Goal: Task Accomplishment & Management: Manage account settings

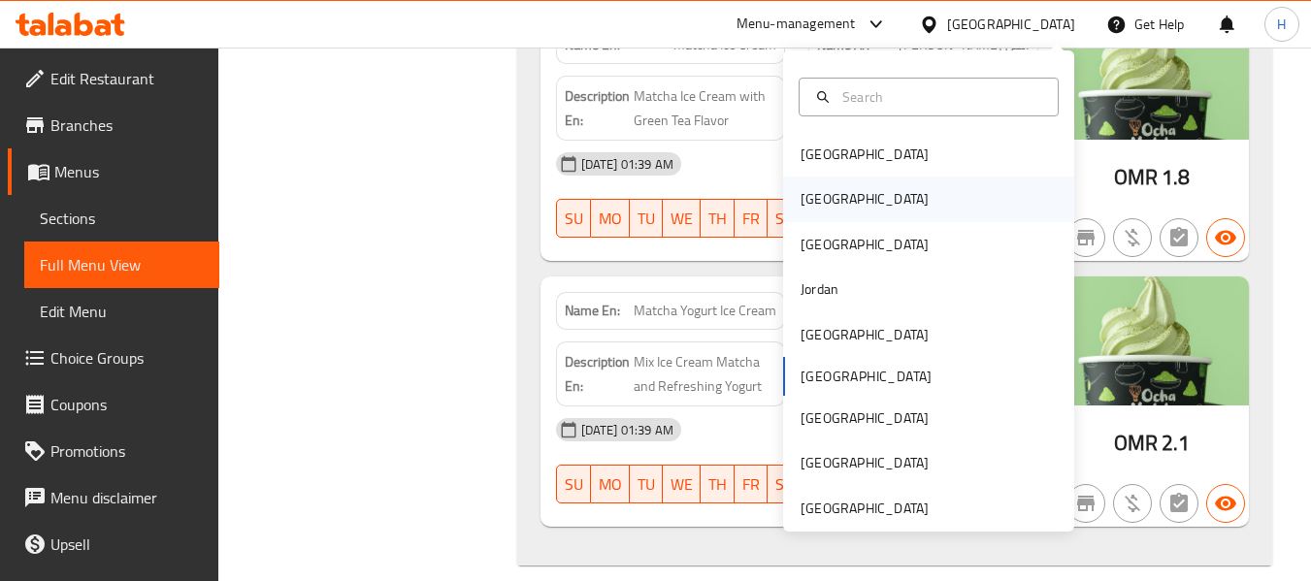
click at [834, 198] on div "[GEOGRAPHIC_DATA]" at bounding box center [864, 199] width 159 height 45
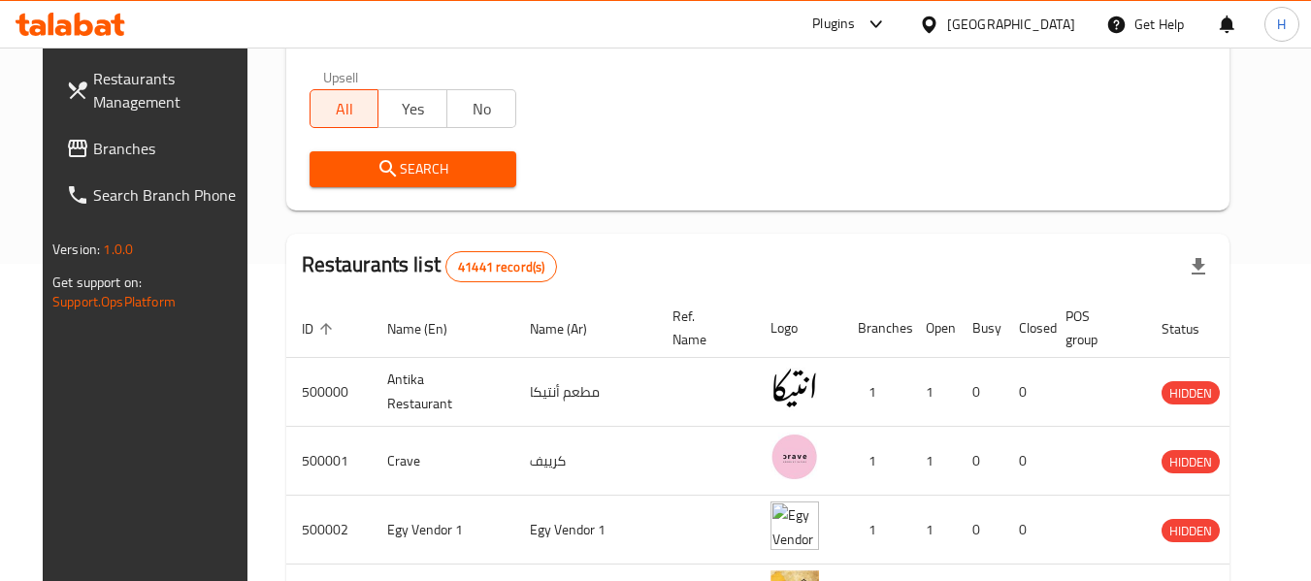
scroll to position [112, 0]
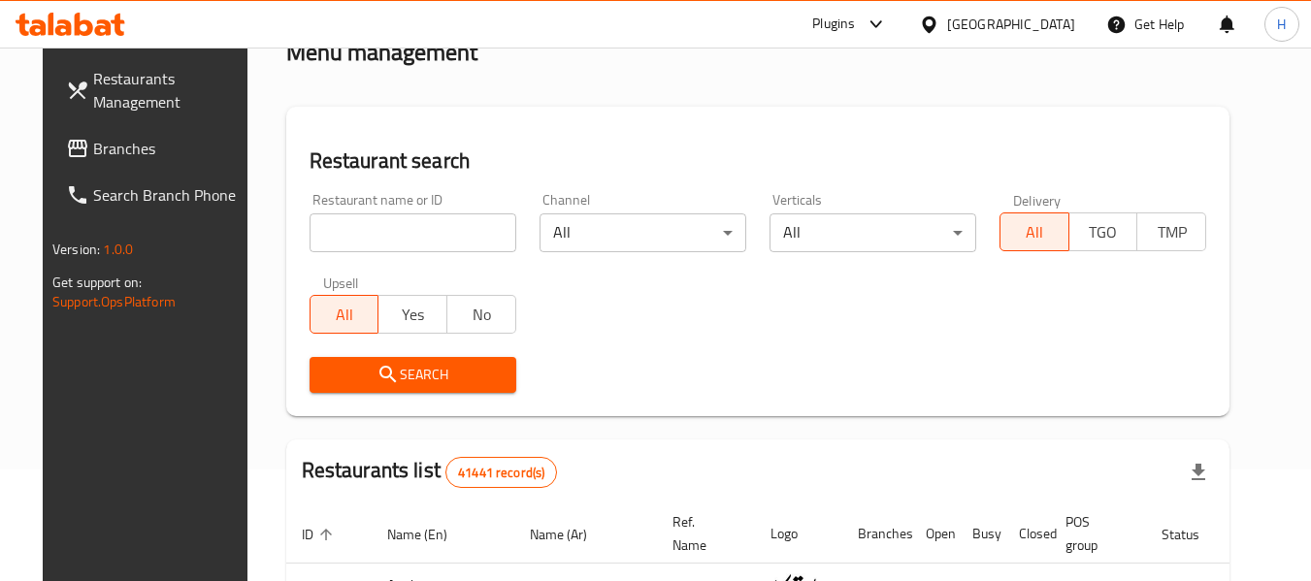
click at [154, 162] on link "Branches" at bounding box center [156, 148] width 212 height 47
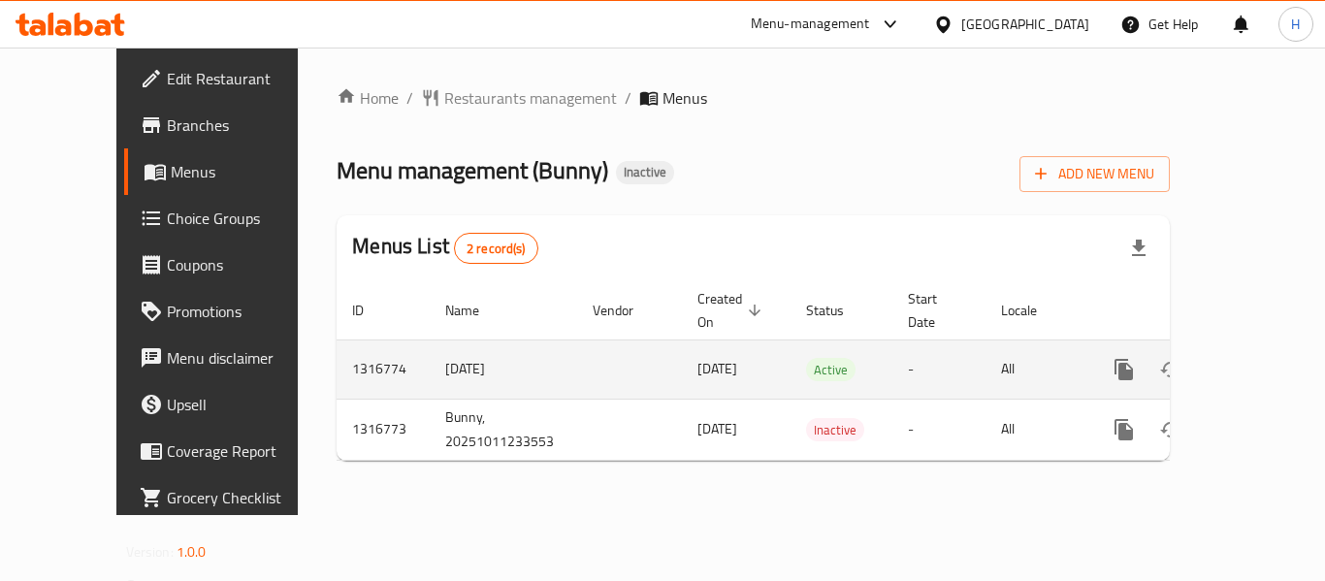
click at [1260, 346] on link "enhanced table" at bounding box center [1264, 369] width 47 height 47
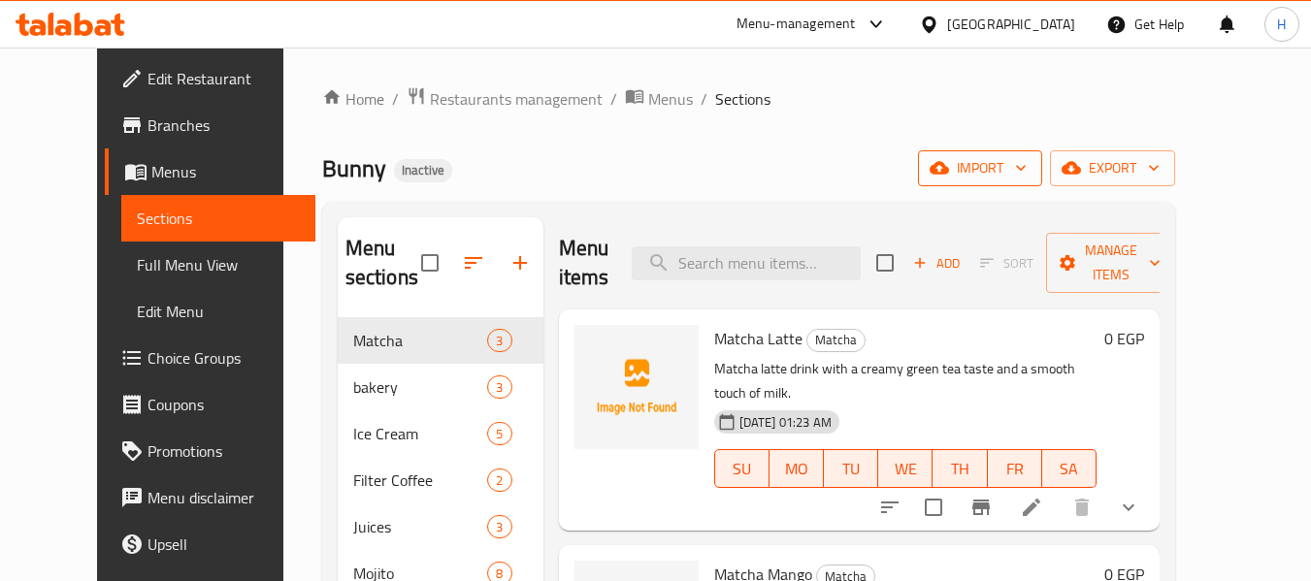
click at [1027, 158] on span "import" at bounding box center [979, 168] width 93 height 24
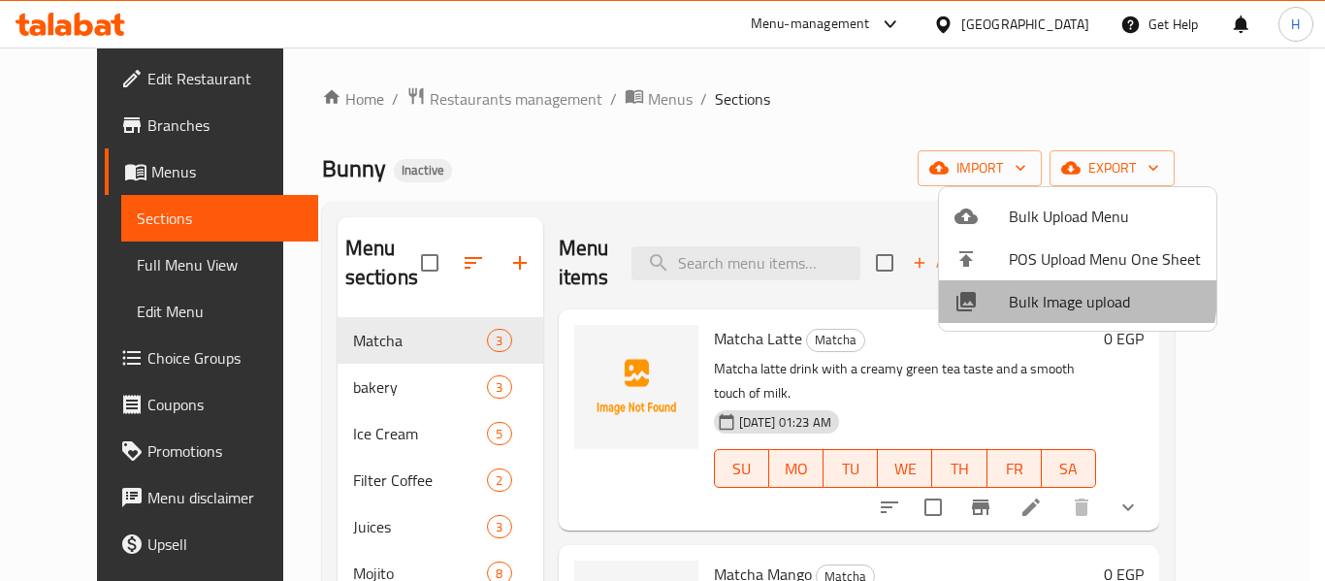
click at [1044, 293] on span "Bulk Image upload" at bounding box center [1105, 301] width 192 height 23
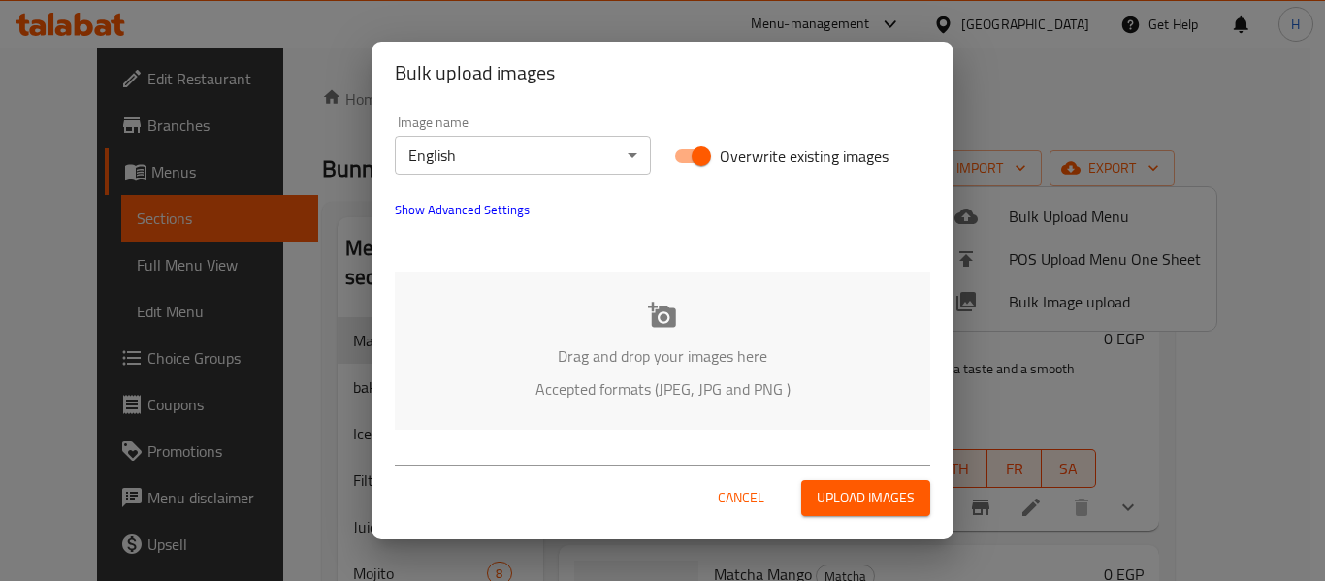
click at [724, 283] on div "Drag and drop your images here Accepted formats (JPEG, JPG and PNG )" at bounding box center [663, 351] width 536 height 158
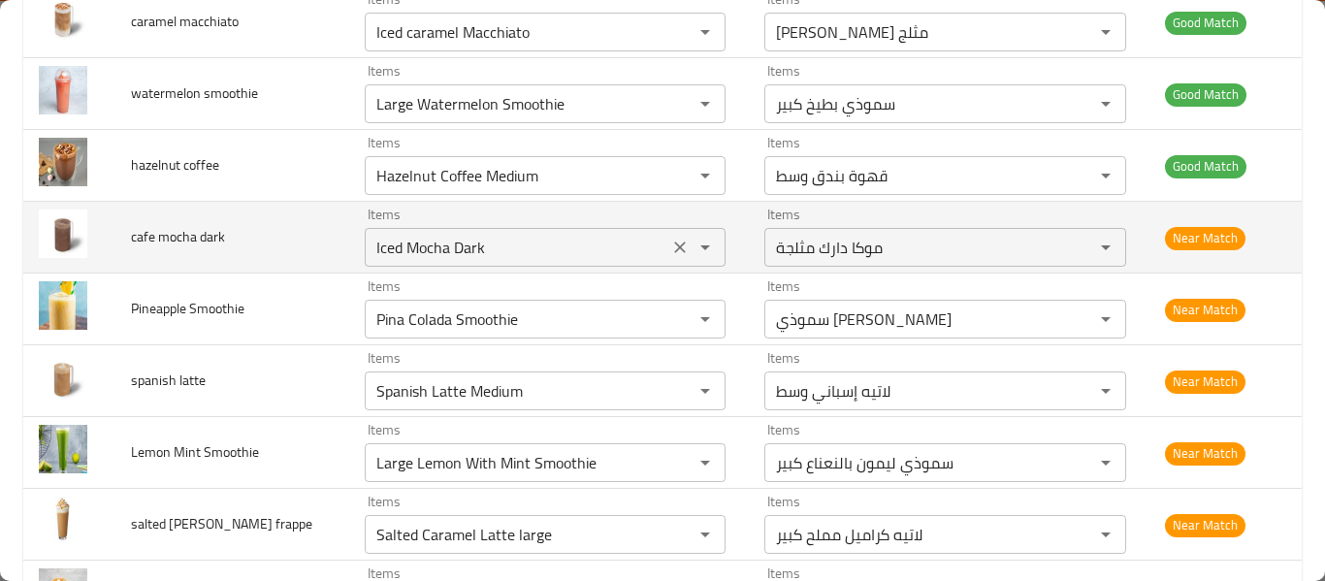
scroll to position [2070, 0]
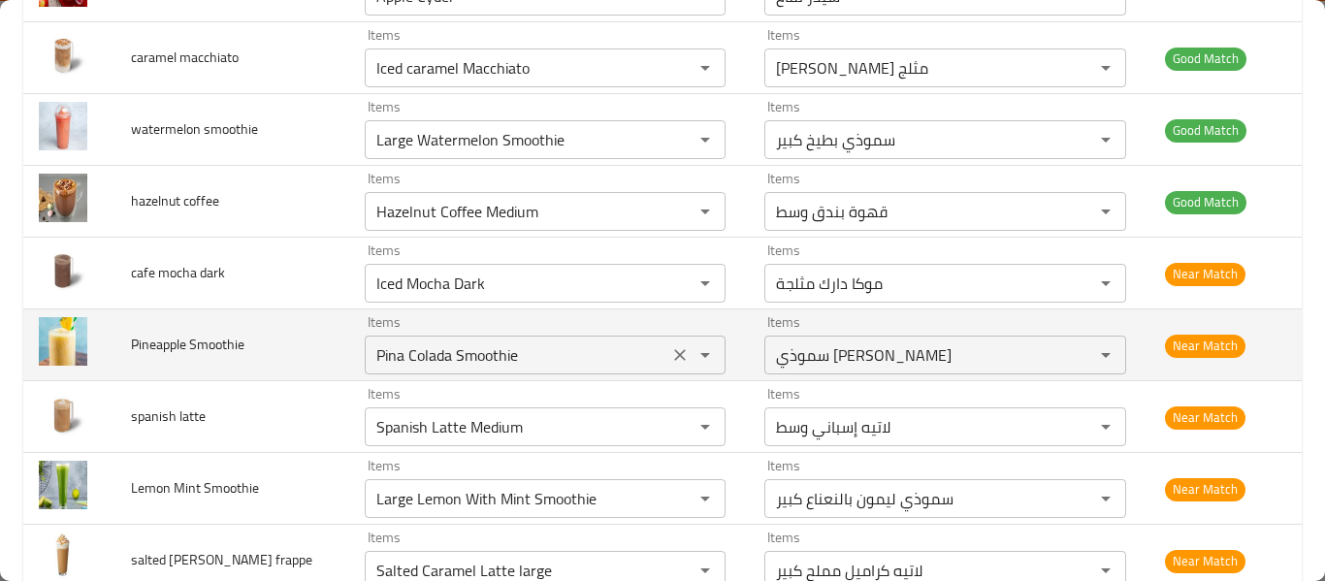
click at [675, 354] on icon "Clear" at bounding box center [681, 355] width 12 height 12
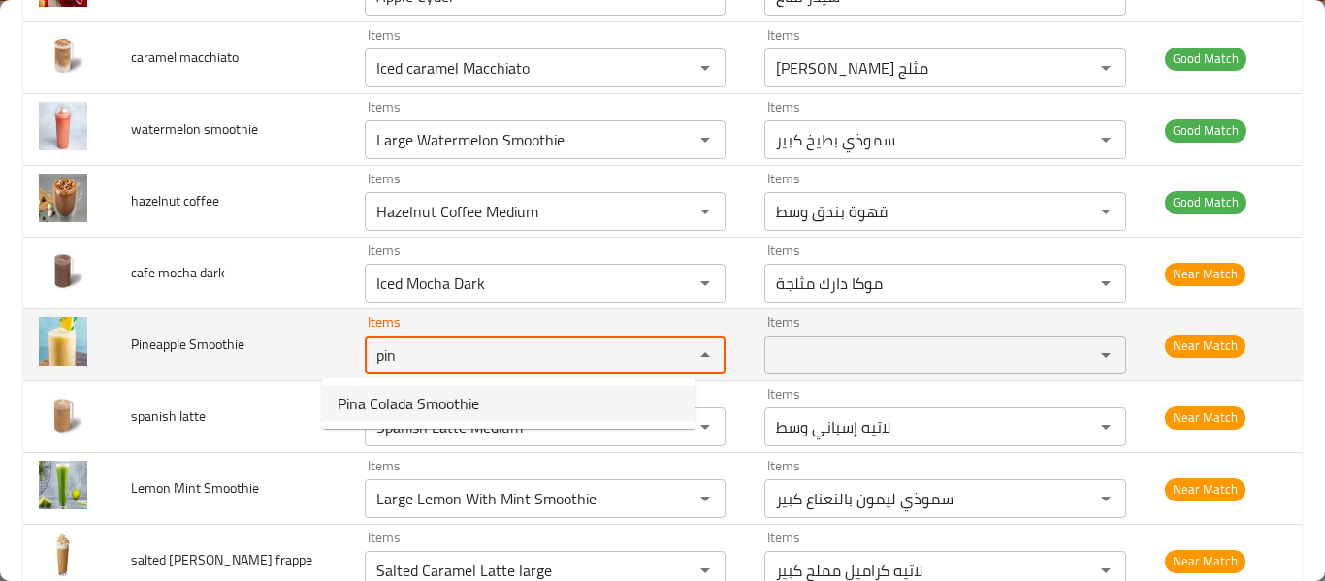
type Smoothie "pin"
click at [222, 364] on td "Pineapple Smoothie" at bounding box center [231, 346] width 233 height 72
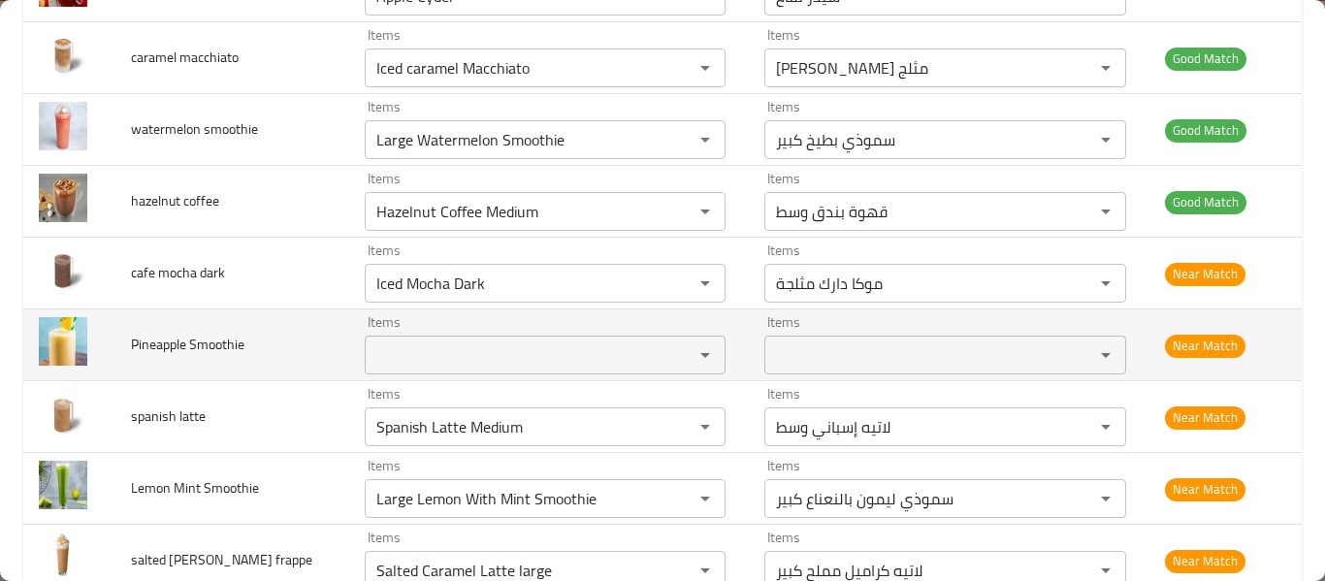
click at [222, 349] on span "Pineapple Smoothie" at bounding box center [188, 344] width 114 height 25
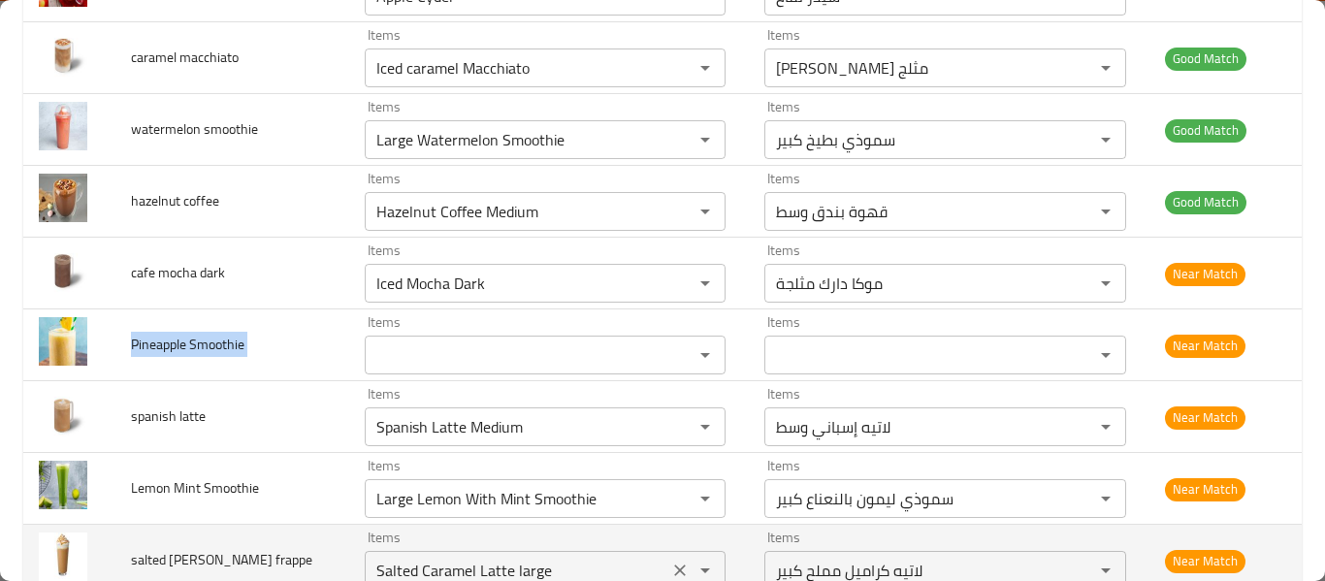
copy span "Pineapple Smoothie"
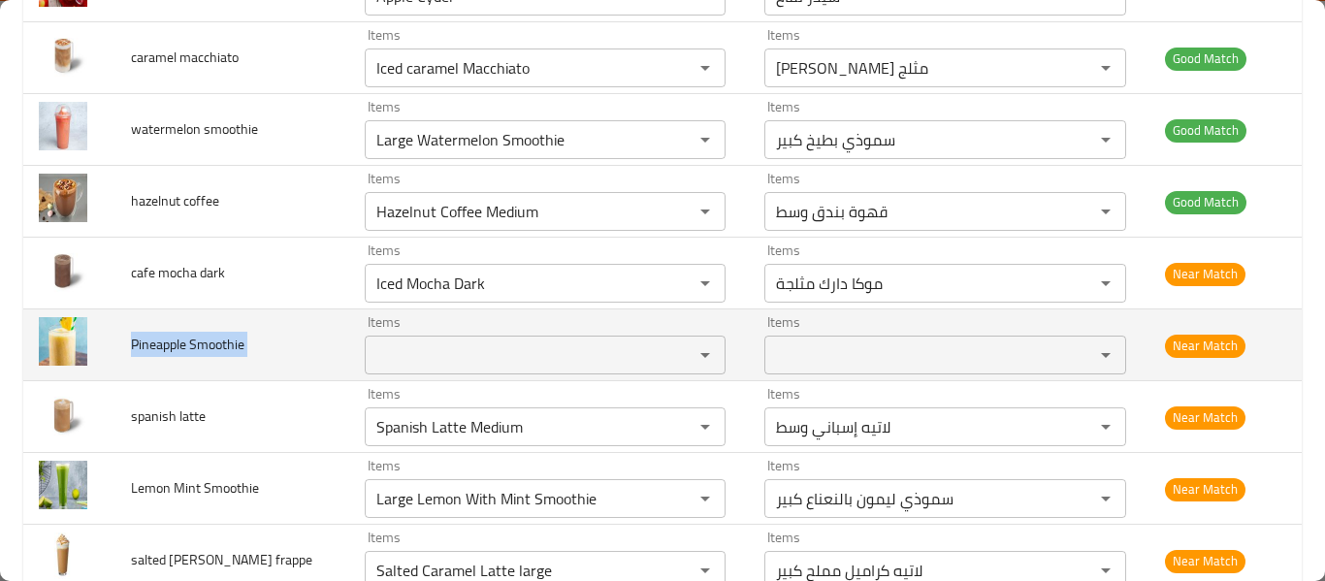
click at [179, 348] on span "Pineapple Smoothie" at bounding box center [188, 344] width 114 height 25
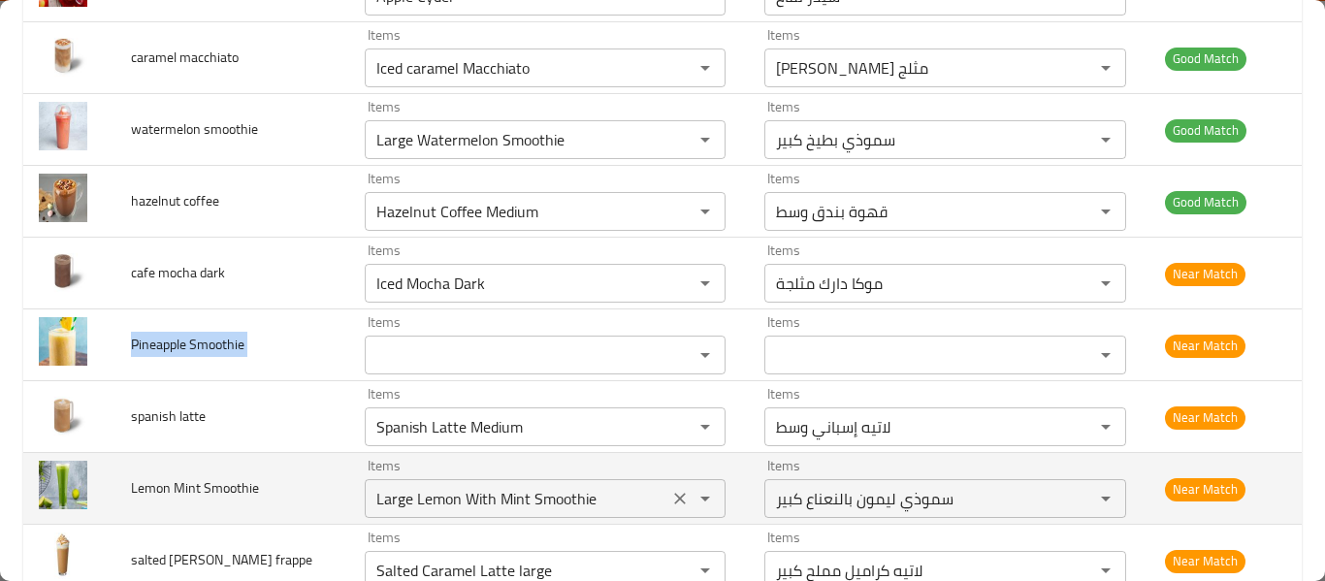
copy span "Pineapple Smoothie"
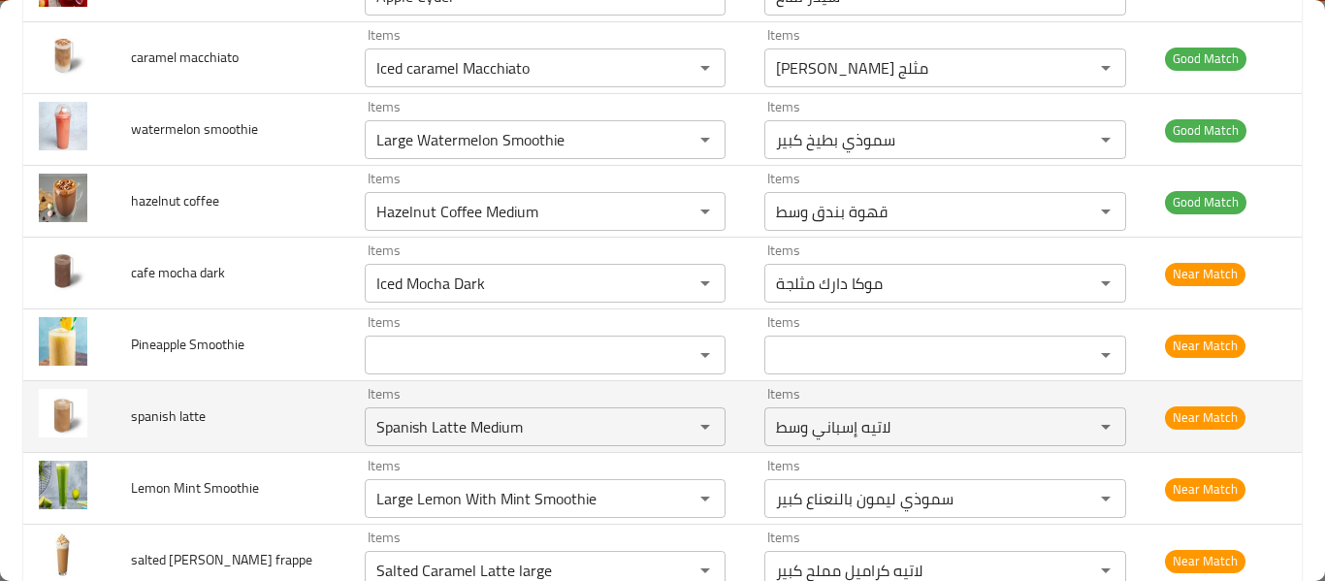
click at [134, 419] on span "spanish latte" at bounding box center [168, 416] width 75 height 25
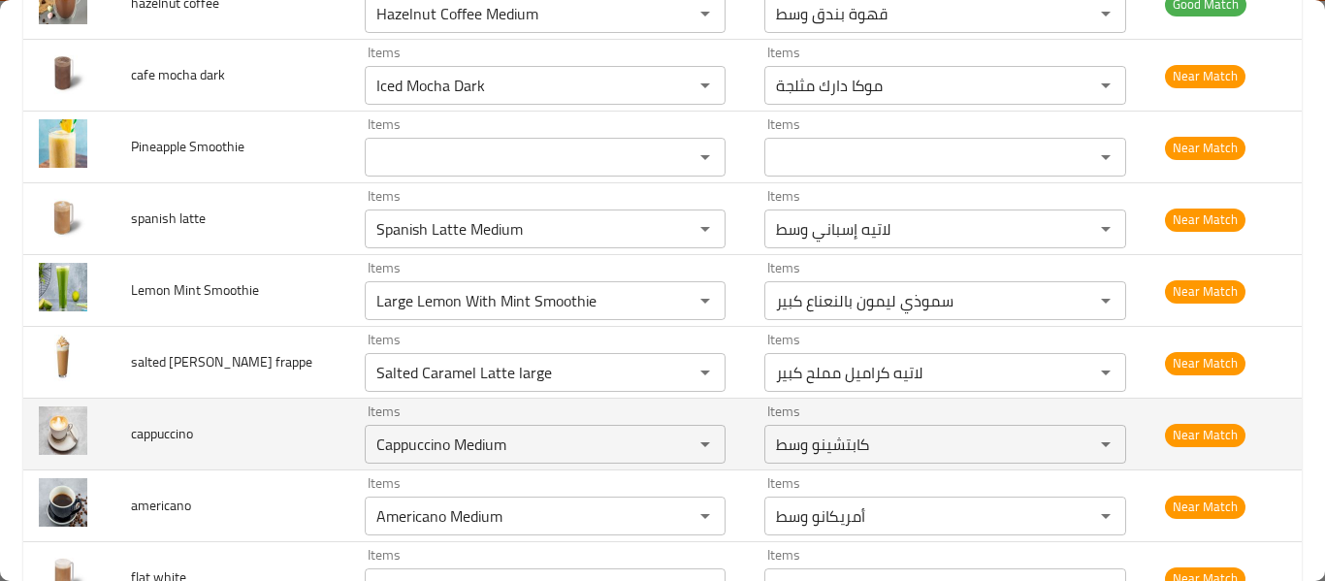
scroll to position [2329, 0]
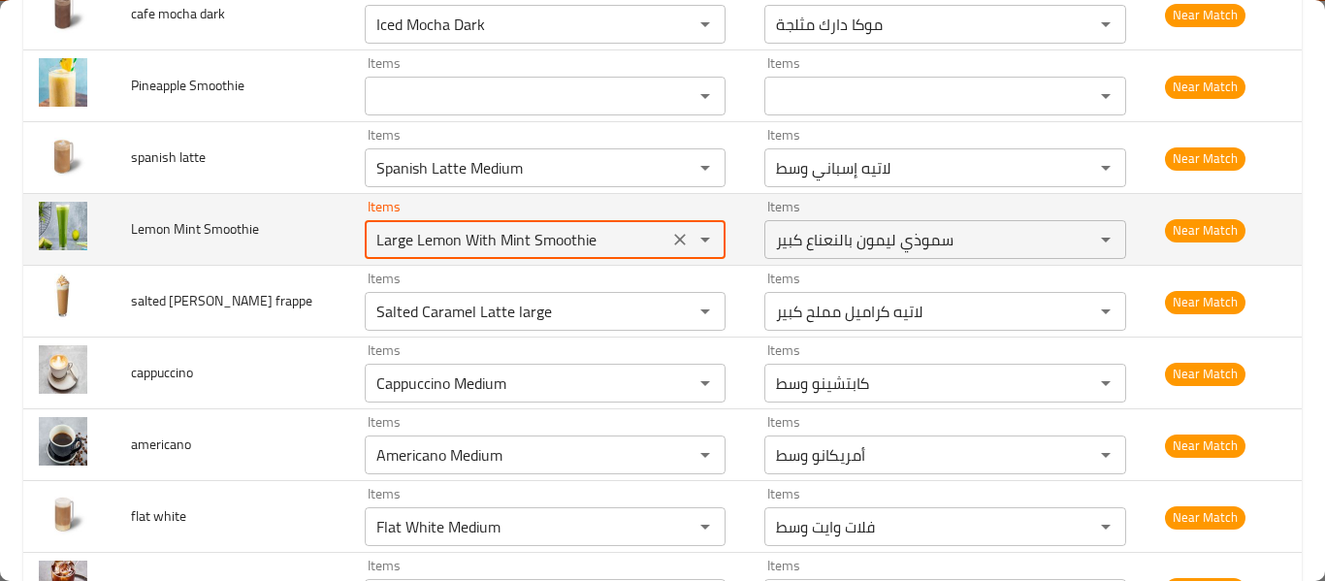
drag, startPoint x: 357, startPoint y: 241, endPoint x: 501, endPoint y: 242, distance: 143.6
click at [500, 242] on Smoothie "Large Lemon With Mint Smoothie" at bounding box center [517, 239] width 293 height 27
click at [547, 252] on Smoothie "Large Lemon With Mint Smoothie" at bounding box center [517, 239] width 293 height 27
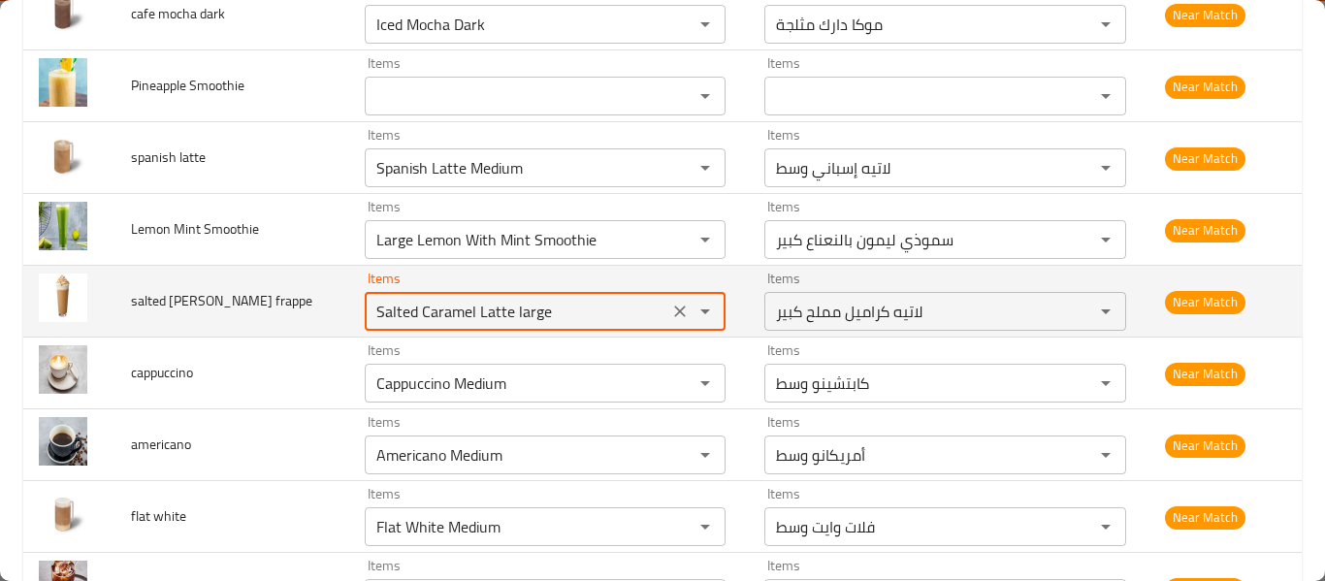
click at [487, 300] on frappe "Salted Caramel Latte large" at bounding box center [517, 311] width 293 height 27
click at [436, 311] on frappe "Salted Caramel Latte large" at bounding box center [517, 311] width 293 height 27
drag, startPoint x: 436, startPoint y: 311, endPoint x: 659, endPoint y: 333, distance: 224.2
click at [659, 332] on td "Items Salted Caramel Latte large Items" at bounding box center [549, 302] width 401 height 72
click at [524, 300] on frappe "Salted Caramel" at bounding box center [517, 311] width 293 height 27
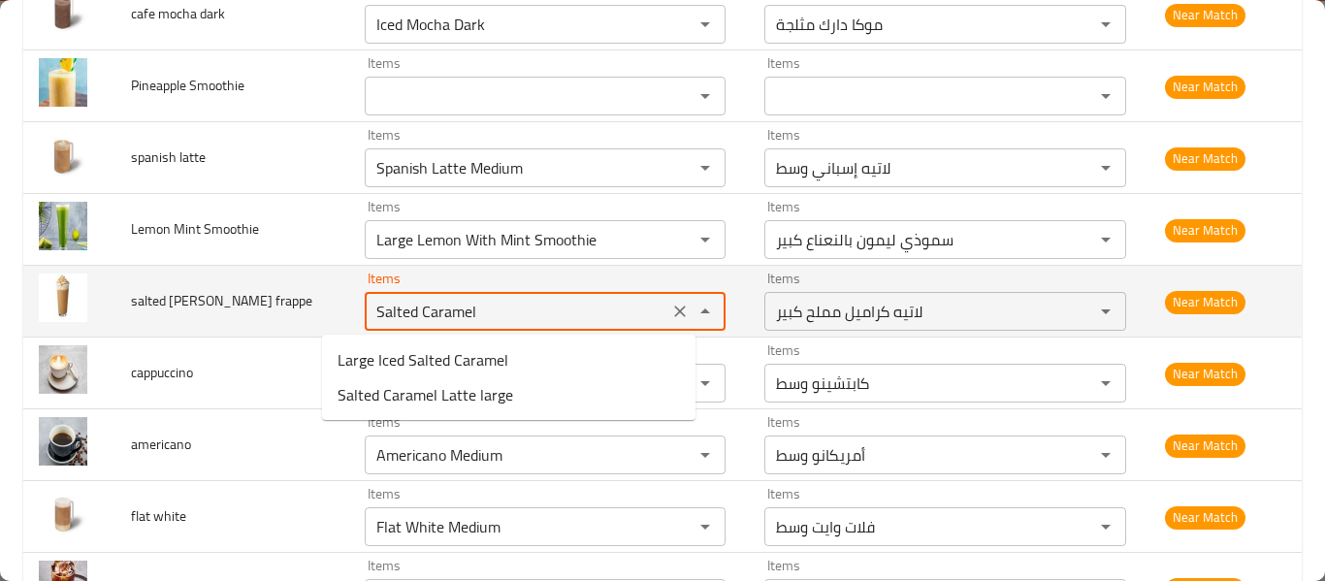
click at [524, 300] on frappe "Salted Caramel" at bounding box center [517, 311] width 293 height 27
type frappe "Salted Caramel Latte large"
click at [186, 301] on span "salted caramel frappe" at bounding box center [221, 300] width 181 height 25
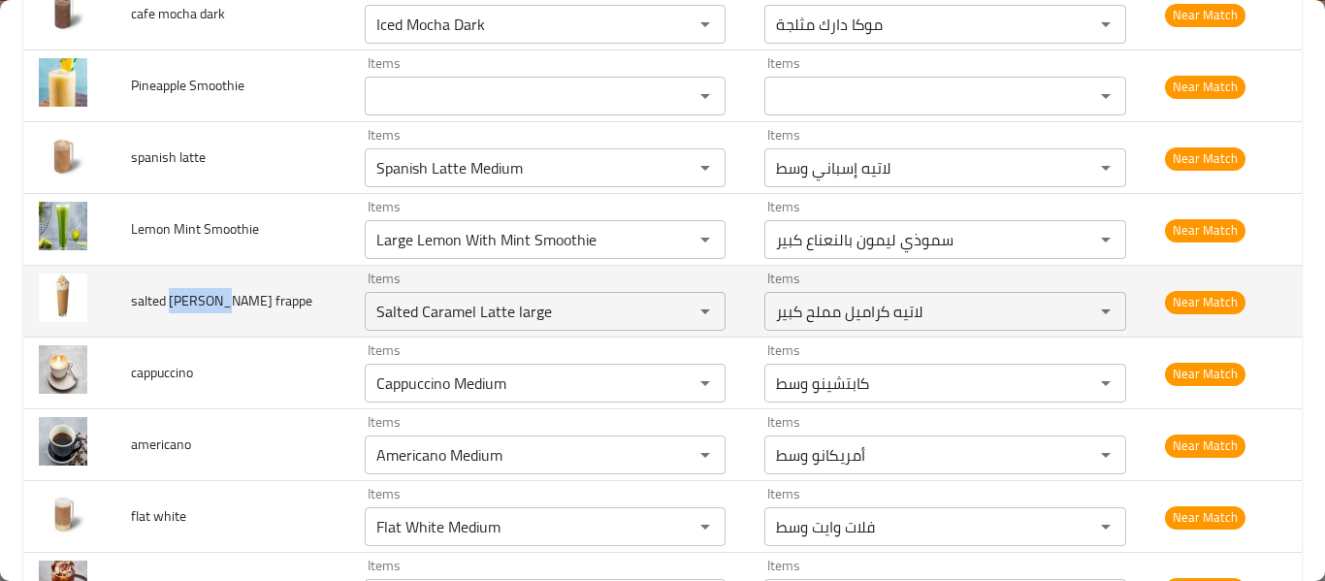
click at [186, 301] on span "salted caramel frappe" at bounding box center [221, 300] width 181 height 25
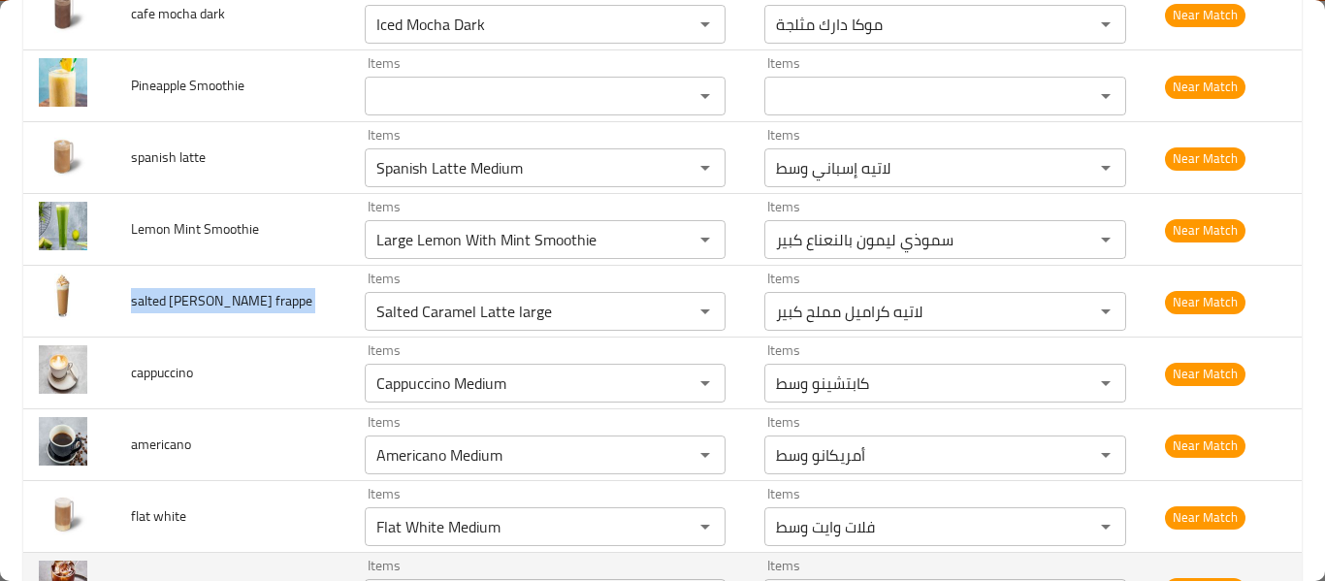
copy span "salted caramel frappe"
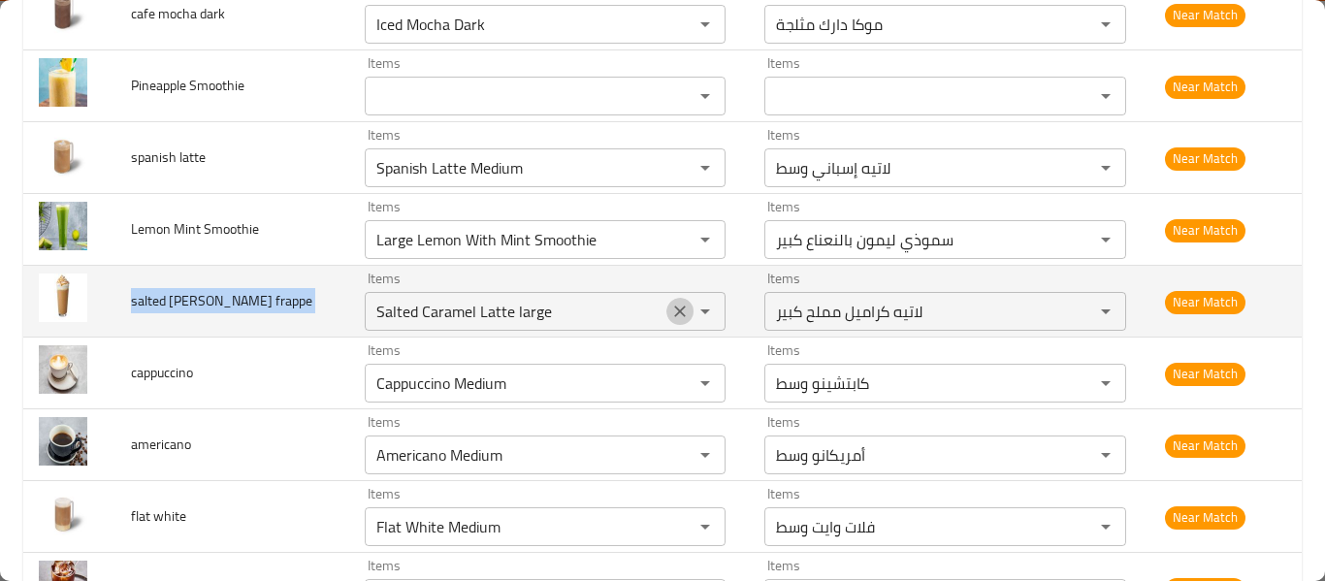
click at [675, 309] on icon "Clear" at bounding box center [681, 312] width 12 height 12
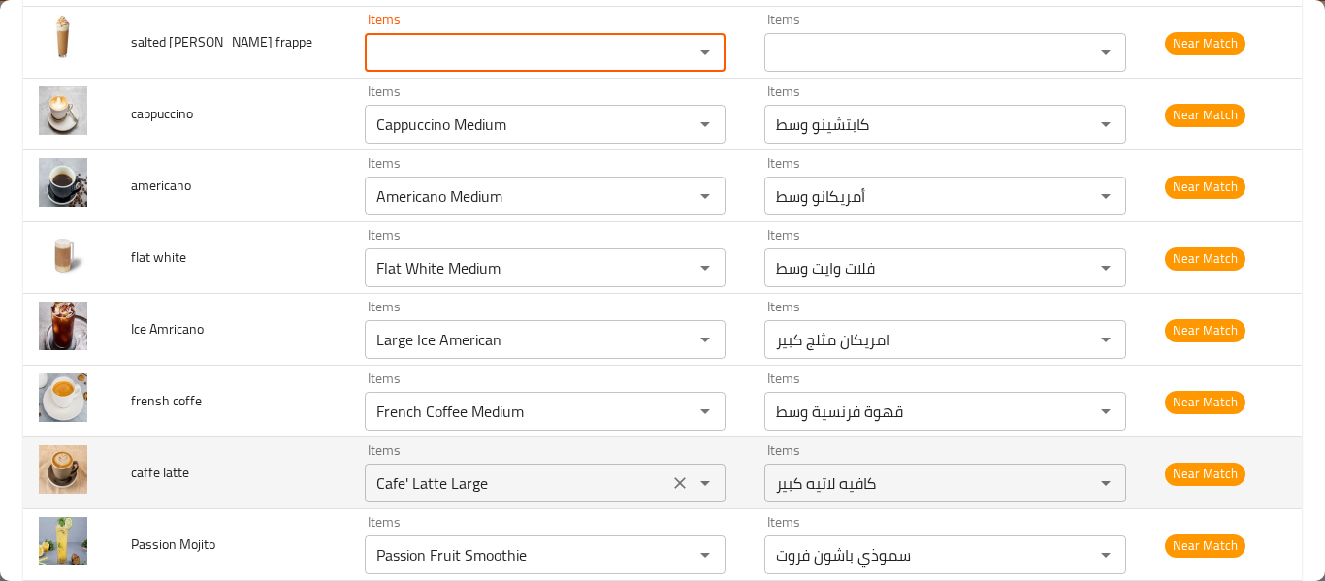
scroll to position [2846, 0]
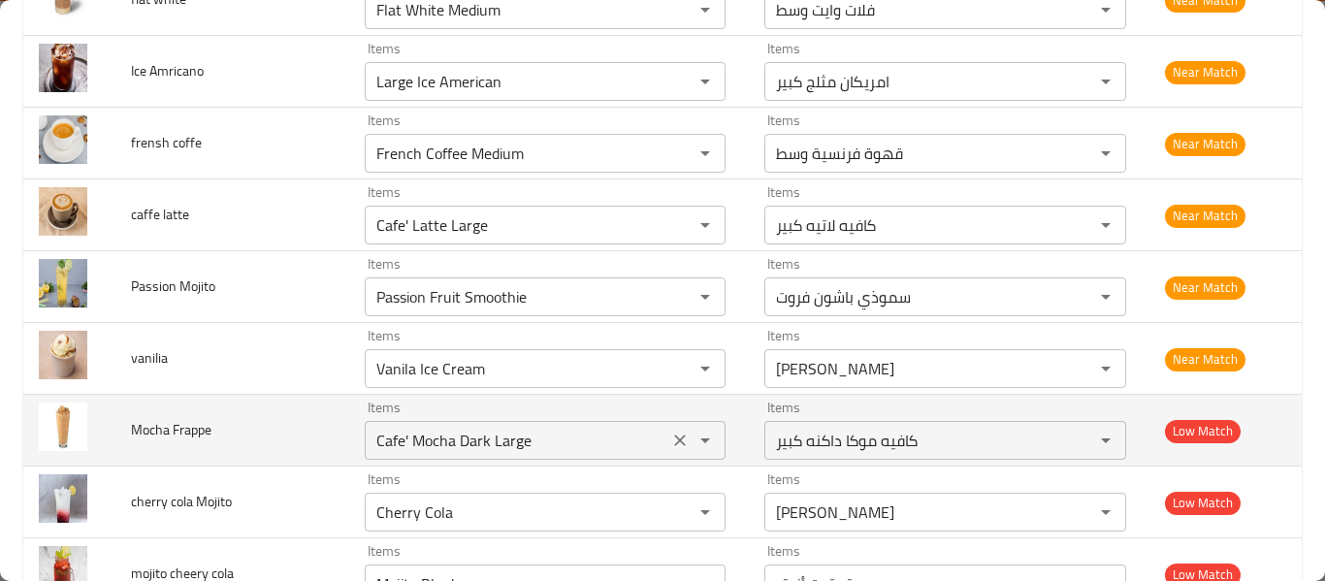
click at [670, 442] on icon "Clear" at bounding box center [679, 440] width 19 height 19
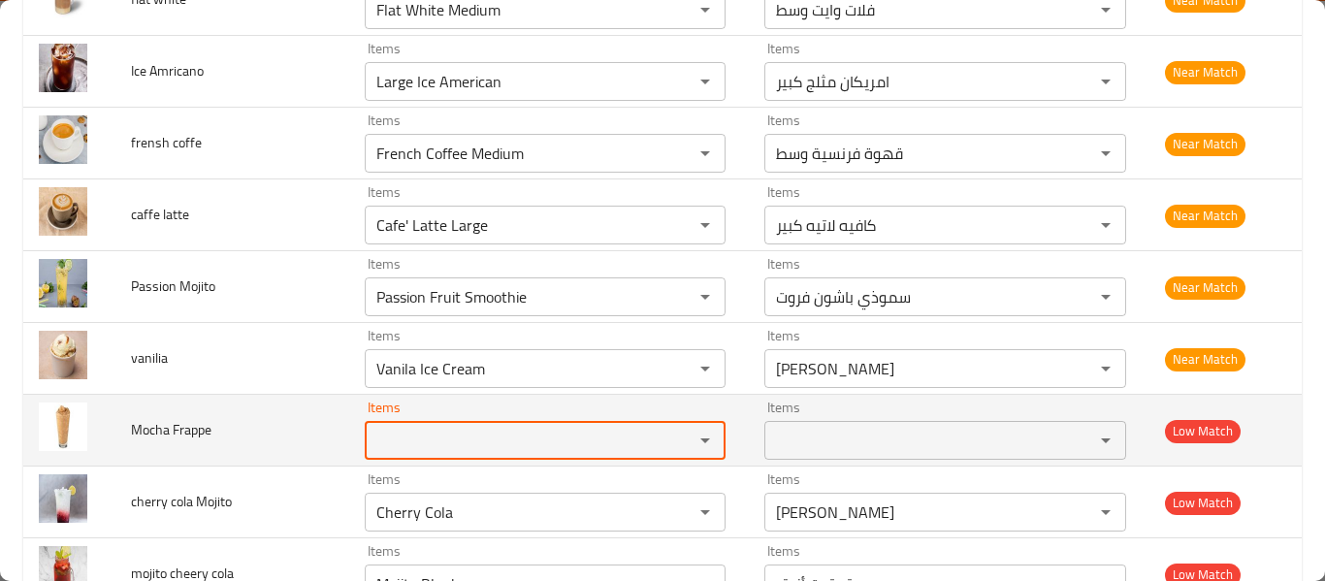
click at [147, 411] on td "Mocha Frappe" at bounding box center [231, 431] width 233 height 72
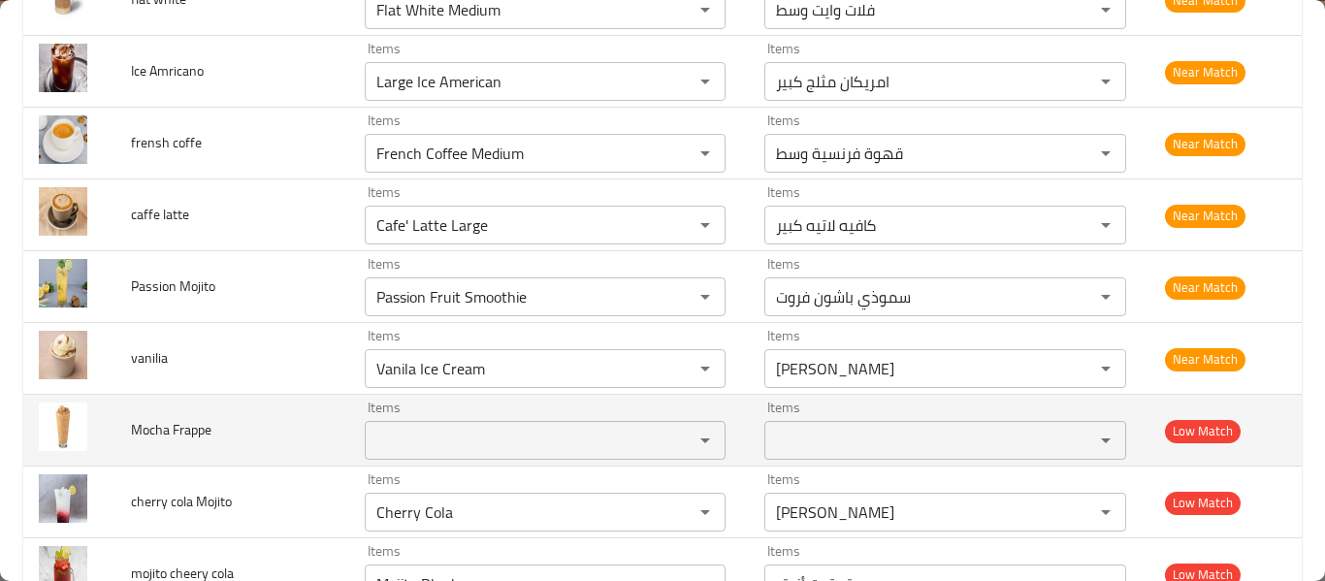
click at [157, 419] on span "Mocha Frappe" at bounding box center [171, 429] width 81 height 25
click at [423, 455] on div "Items" at bounding box center [546, 440] width 362 height 39
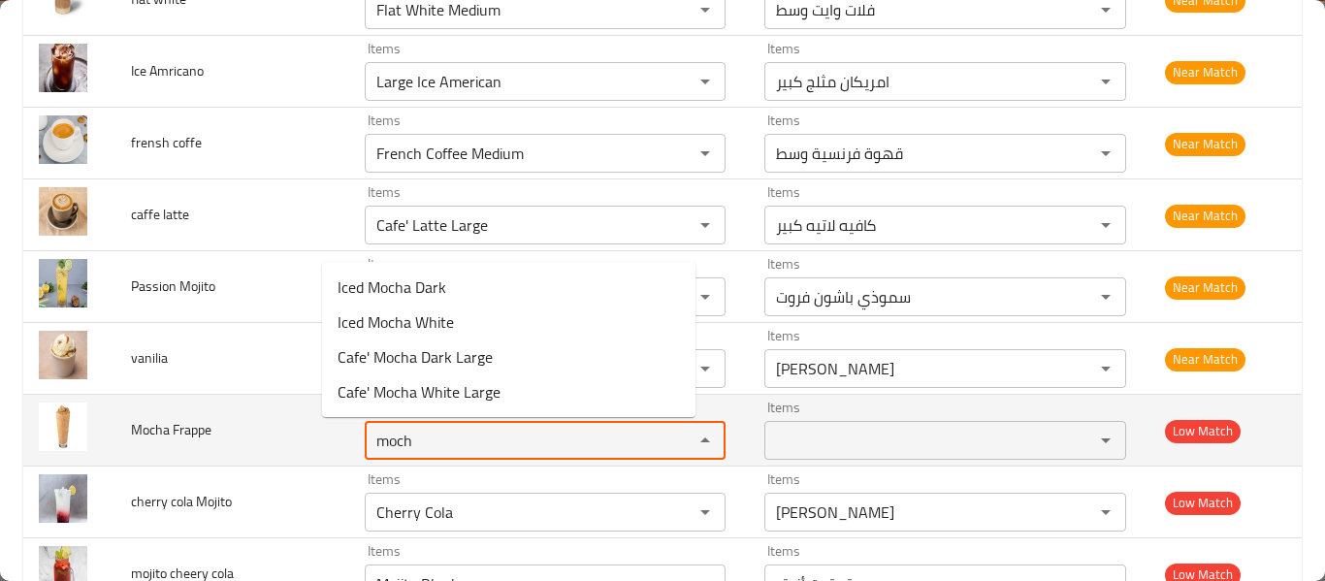
type Frappe "moch"
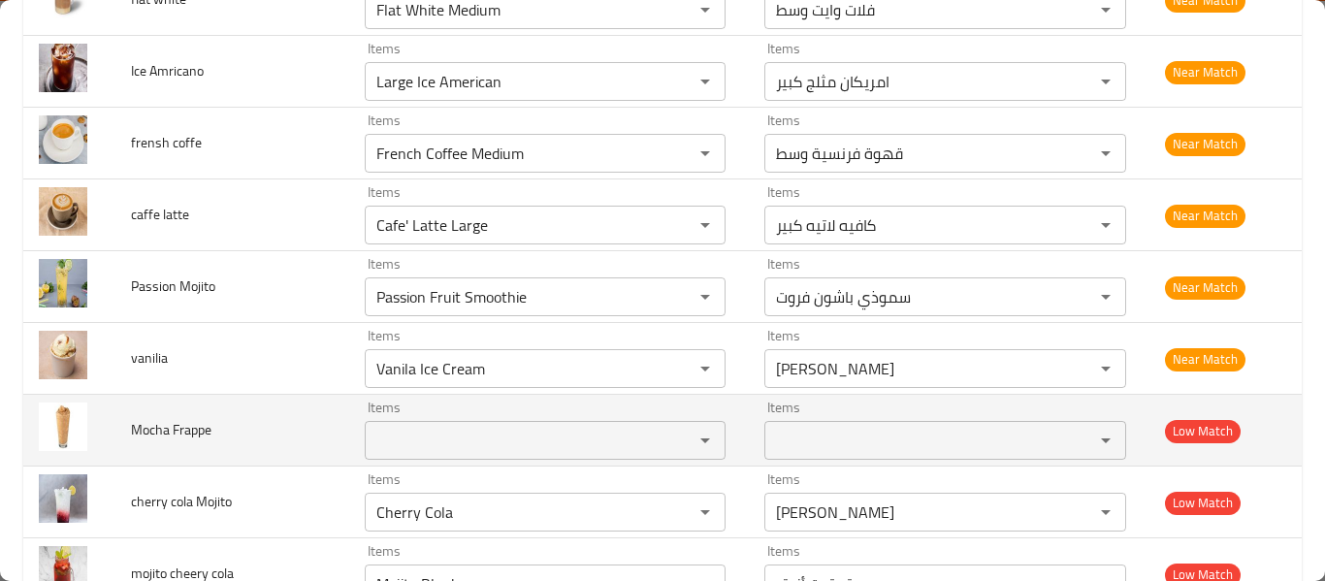
click at [164, 432] on span "Mocha Frappe" at bounding box center [171, 429] width 81 height 25
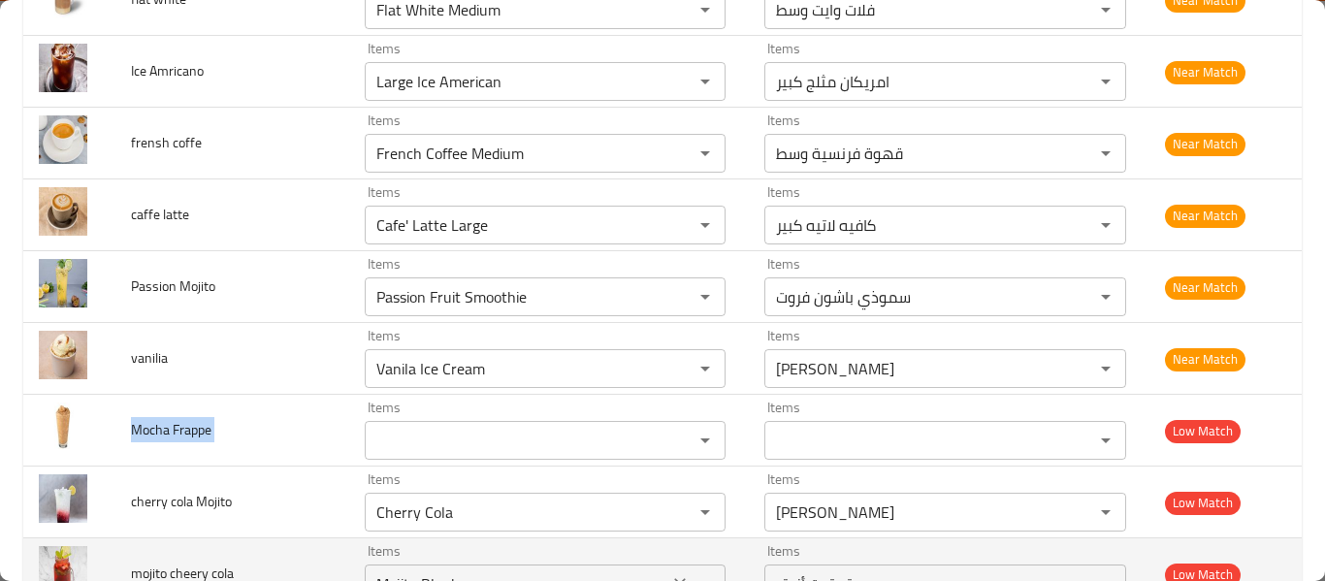
copy span "Mocha Frappe"
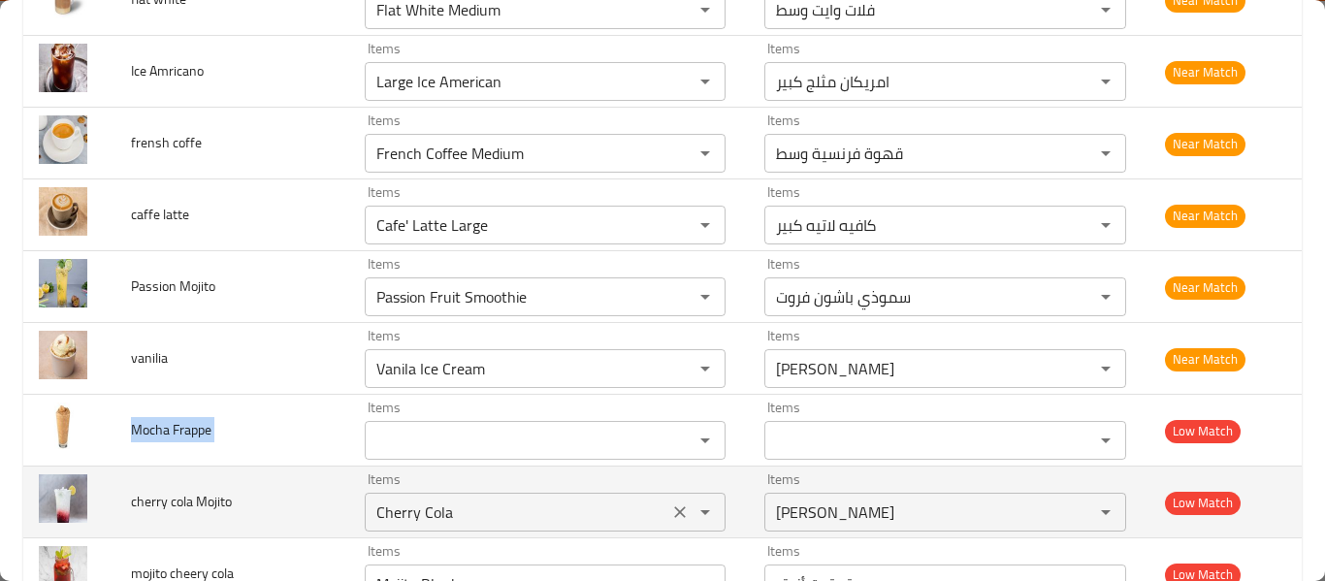
click at [399, 524] on Mojito "Cherry Cola" at bounding box center [517, 512] width 293 height 27
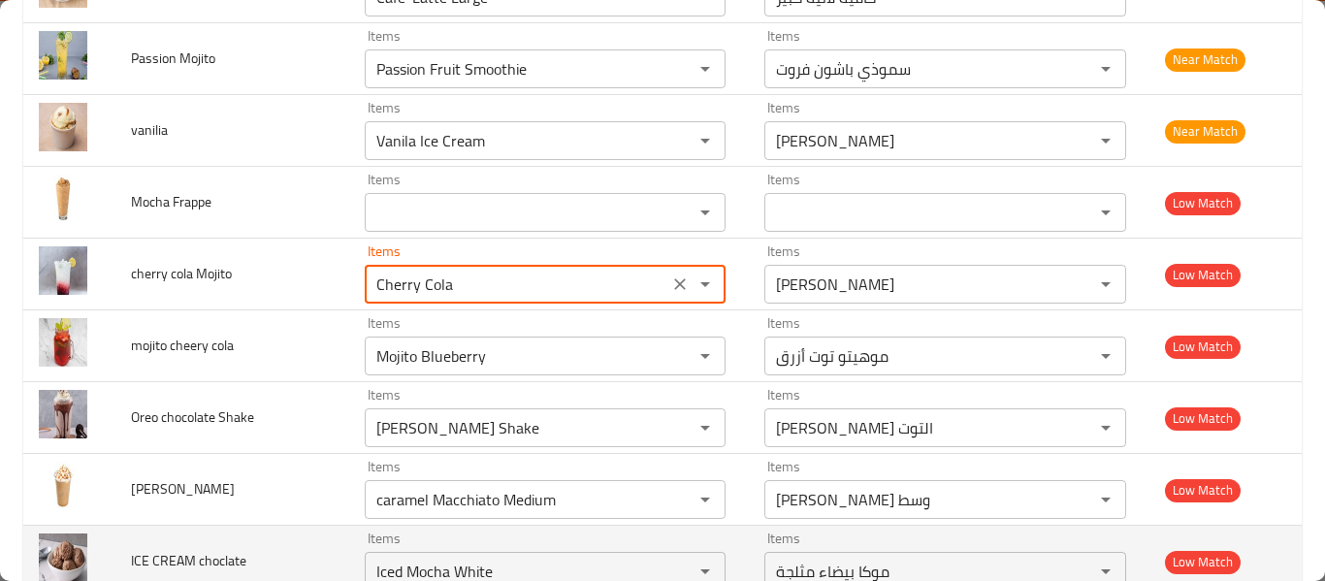
scroll to position [3105, 0]
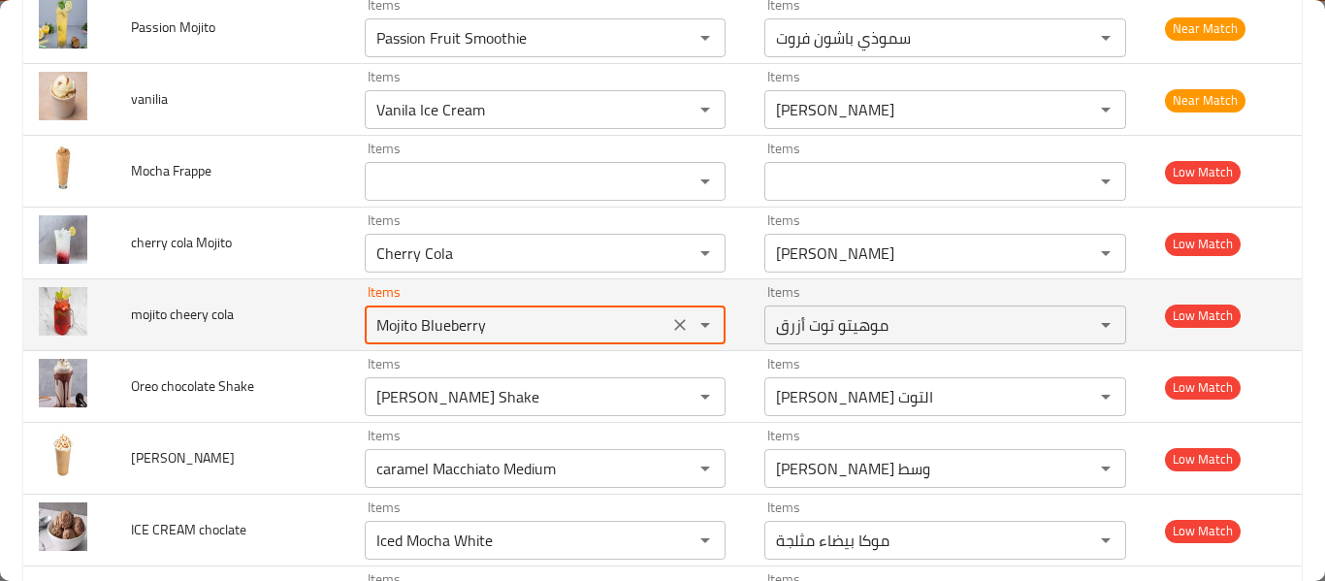
drag, startPoint x: 391, startPoint y: 322, endPoint x: 569, endPoint y: 342, distance: 178.7
click at [569, 342] on div "Mojito Blueberry Items" at bounding box center [546, 325] width 362 height 39
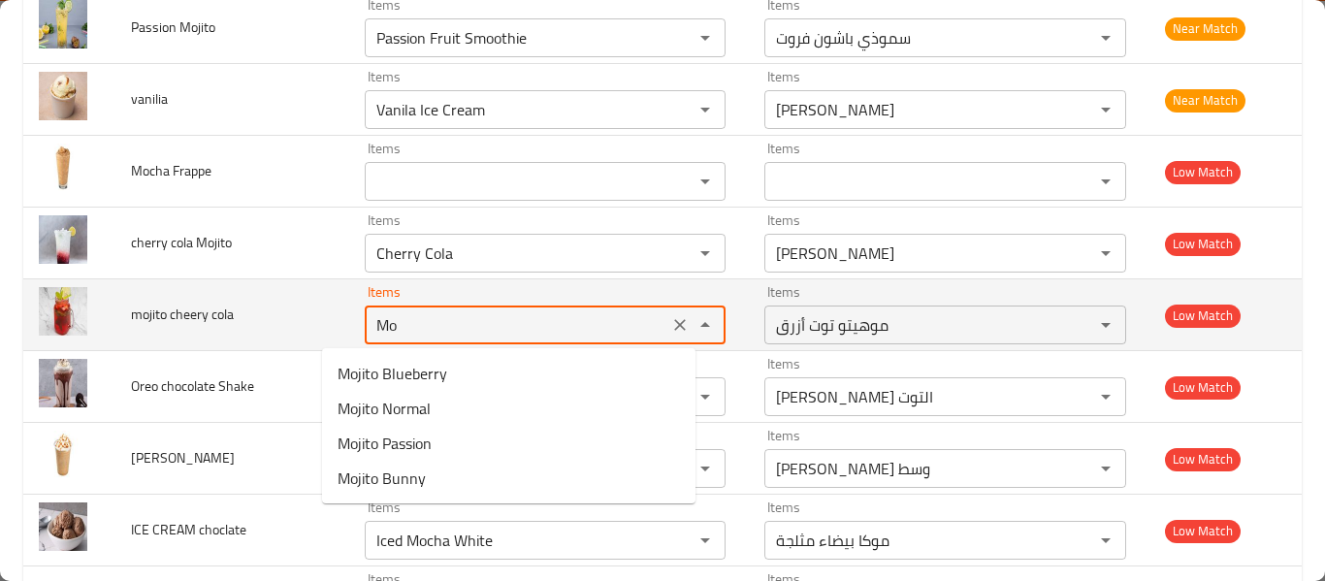
type cola "M"
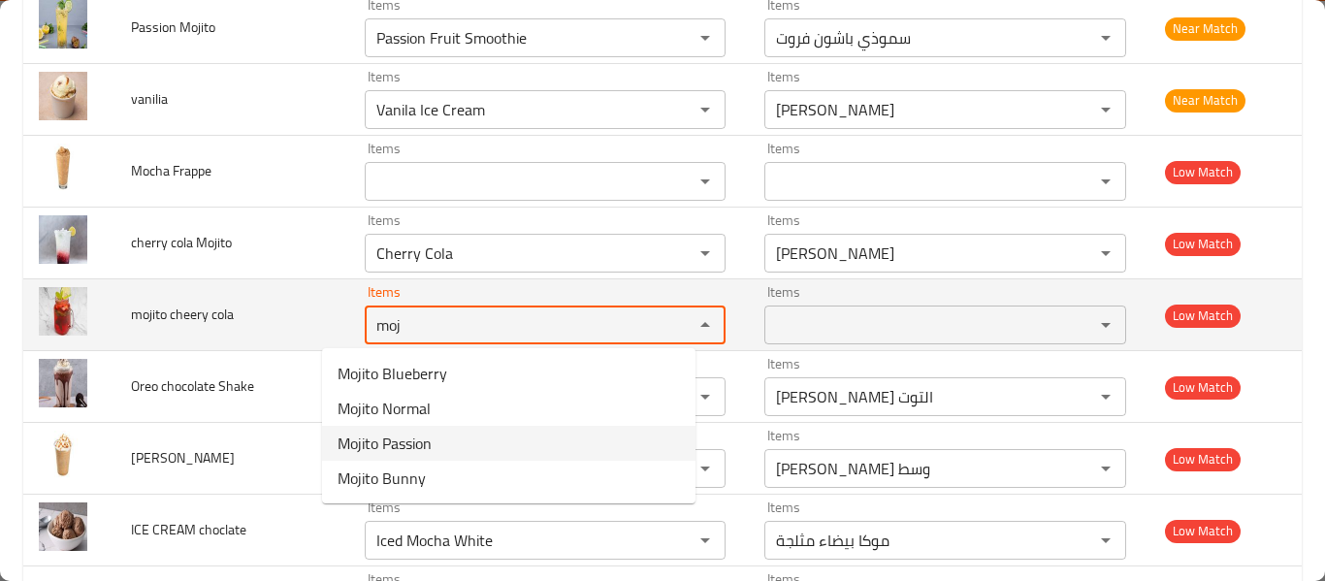
type cola "moj"
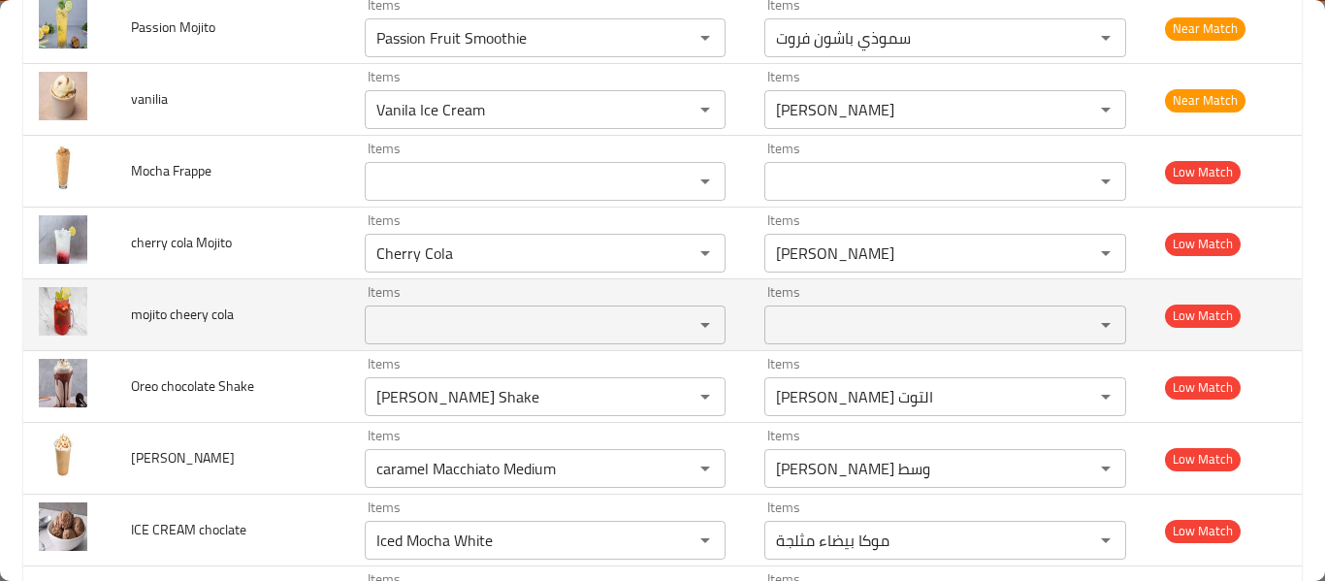
click at [180, 323] on span "mojito cheery cola" at bounding box center [182, 314] width 103 height 25
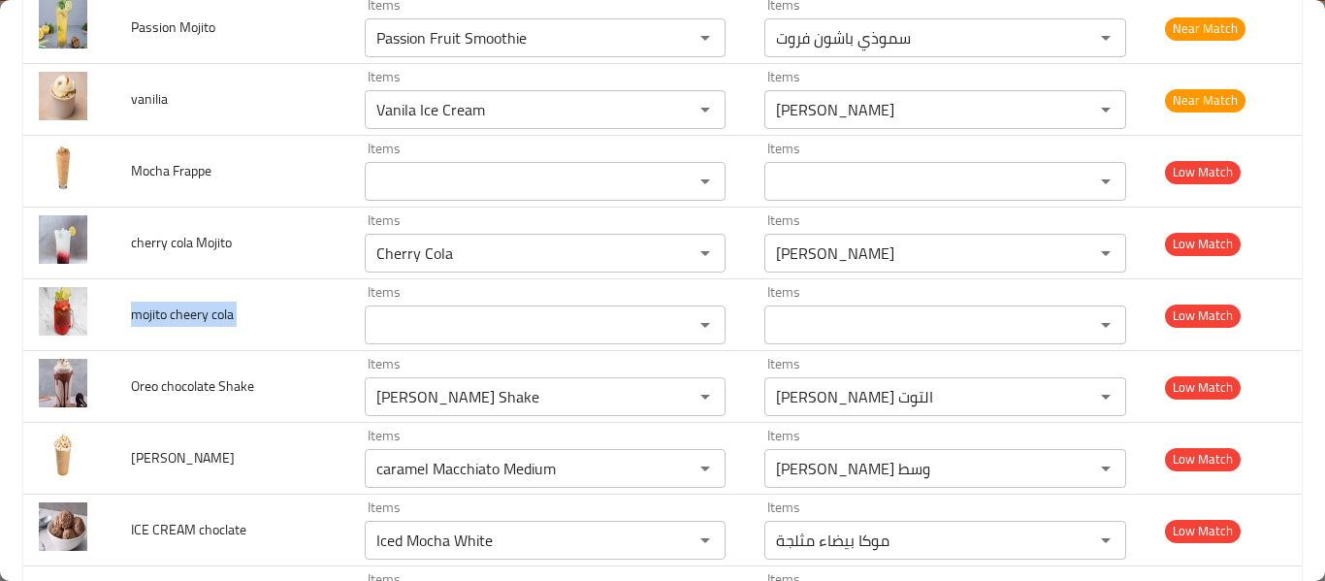
copy span "mojito cheery cola"
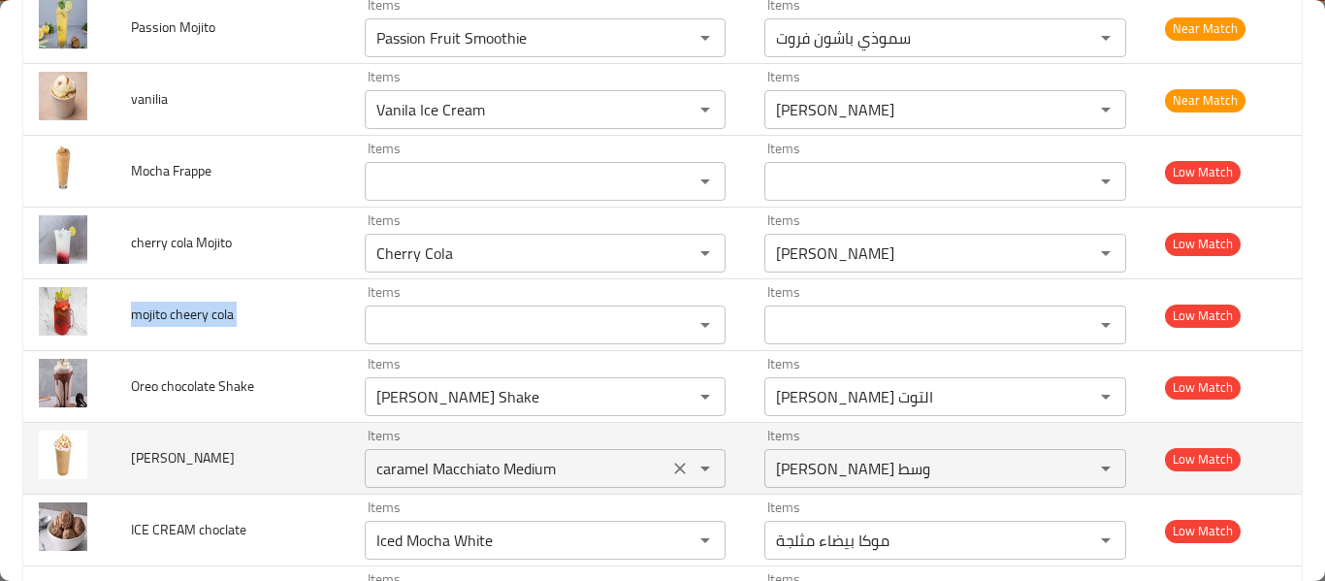
click at [519, 430] on div "Items caramel Macchiato Medium Items" at bounding box center [546, 458] width 362 height 59
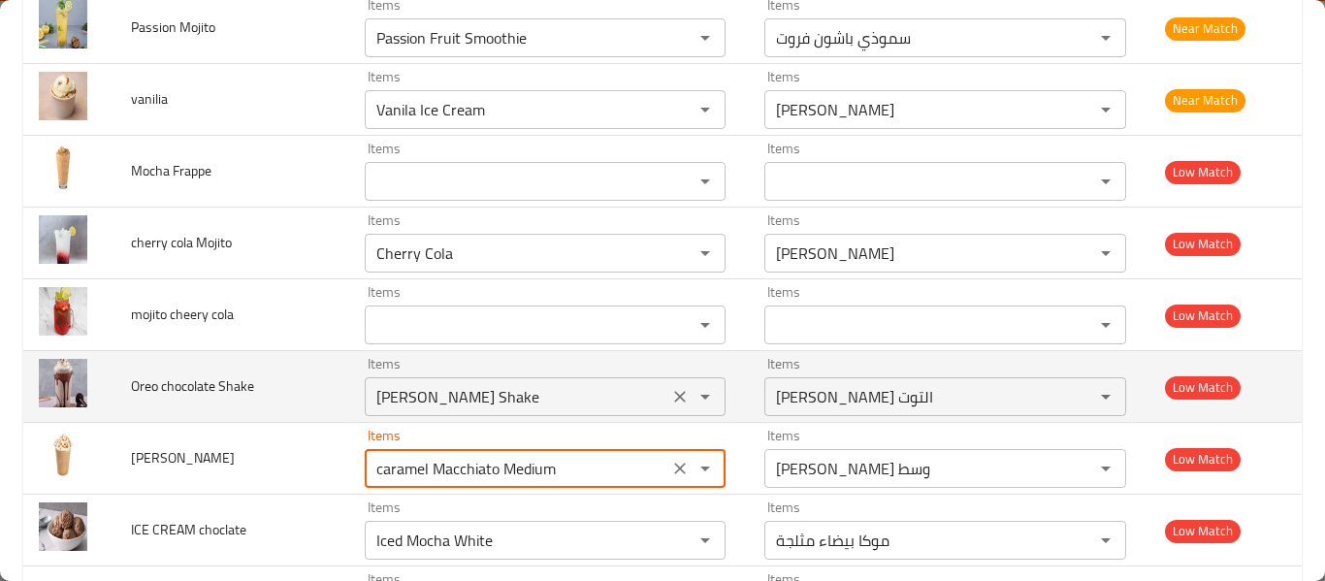
click at [540, 408] on Shake "Berry Youghurt Shake" at bounding box center [517, 396] width 293 height 27
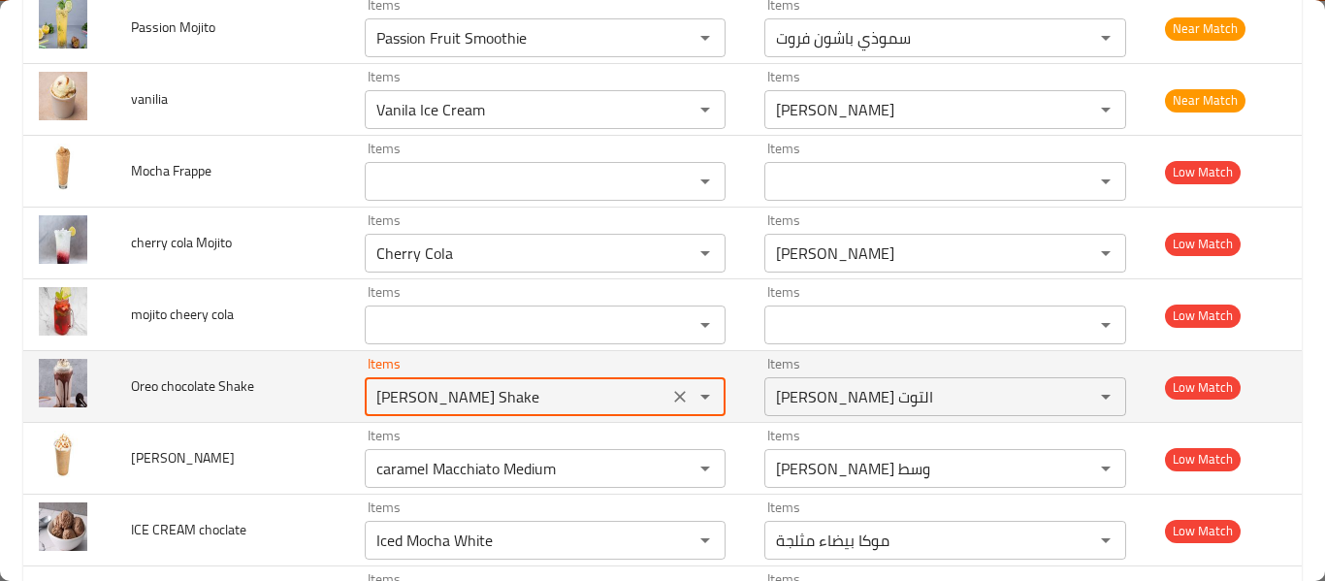
click at [670, 397] on icon "Clear" at bounding box center [679, 396] width 19 height 19
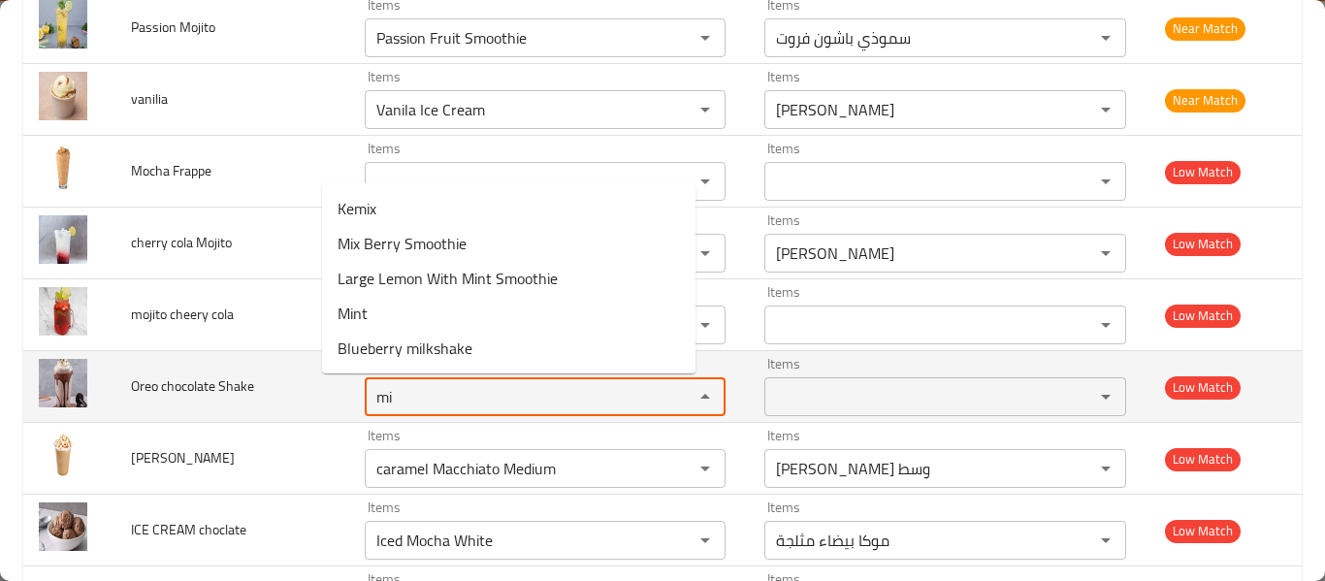
type Shake "m"
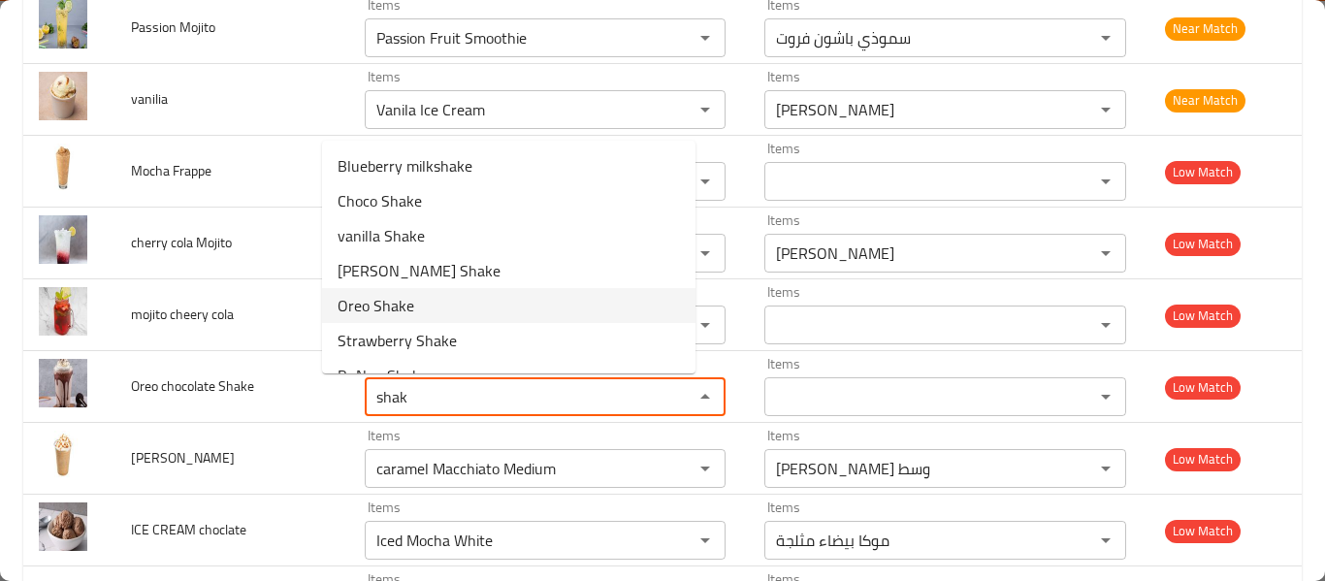
click at [495, 306] on Shake-option-4 "Oreo Shake" at bounding box center [509, 305] width 374 height 35
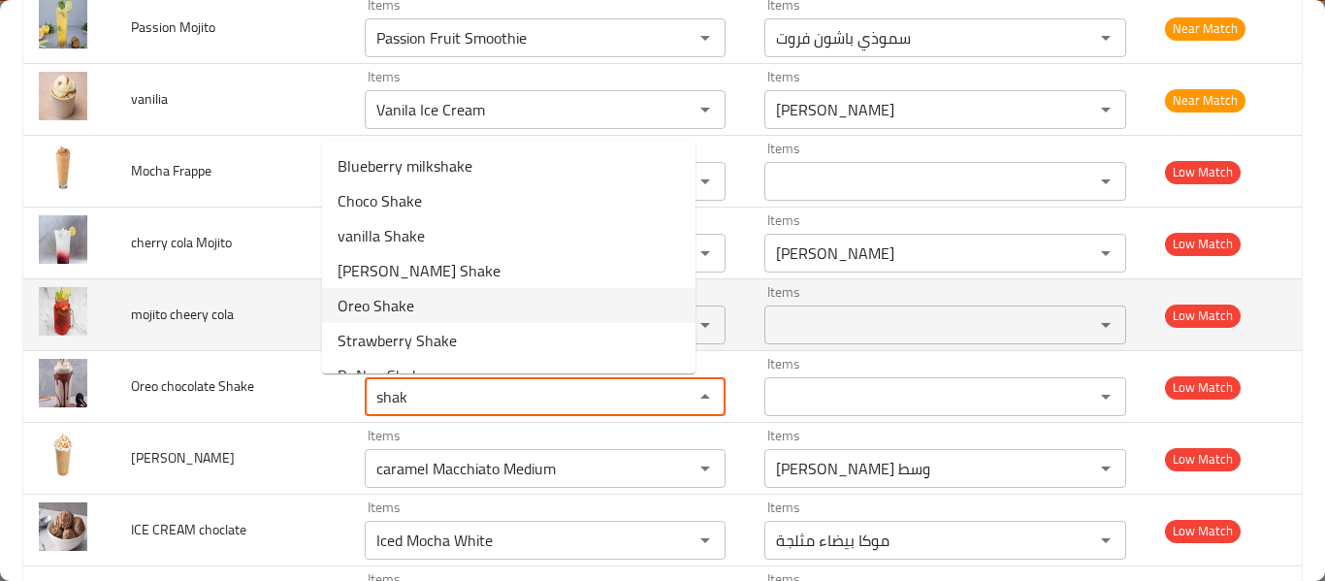
type Shake "Oreo Shake"
type Shake-ar "أوريو شيك"
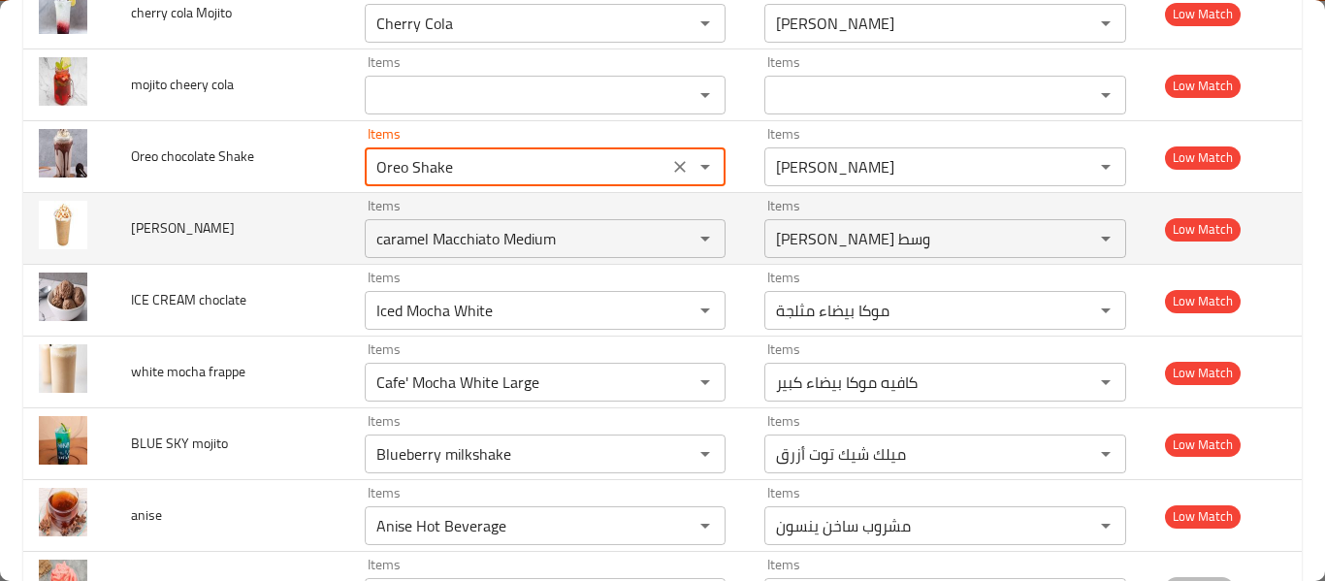
scroll to position [3364, 0]
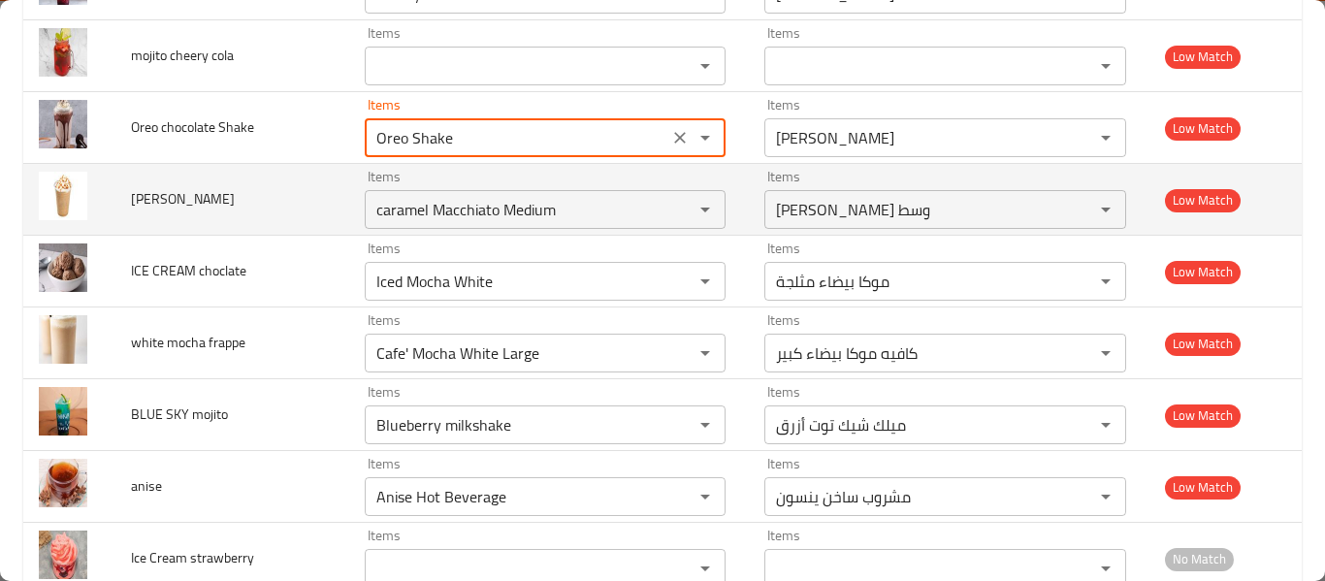
type Shake "Oreo Shake"
click at [160, 200] on span "Carmel Frappe" at bounding box center [183, 198] width 104 height 25
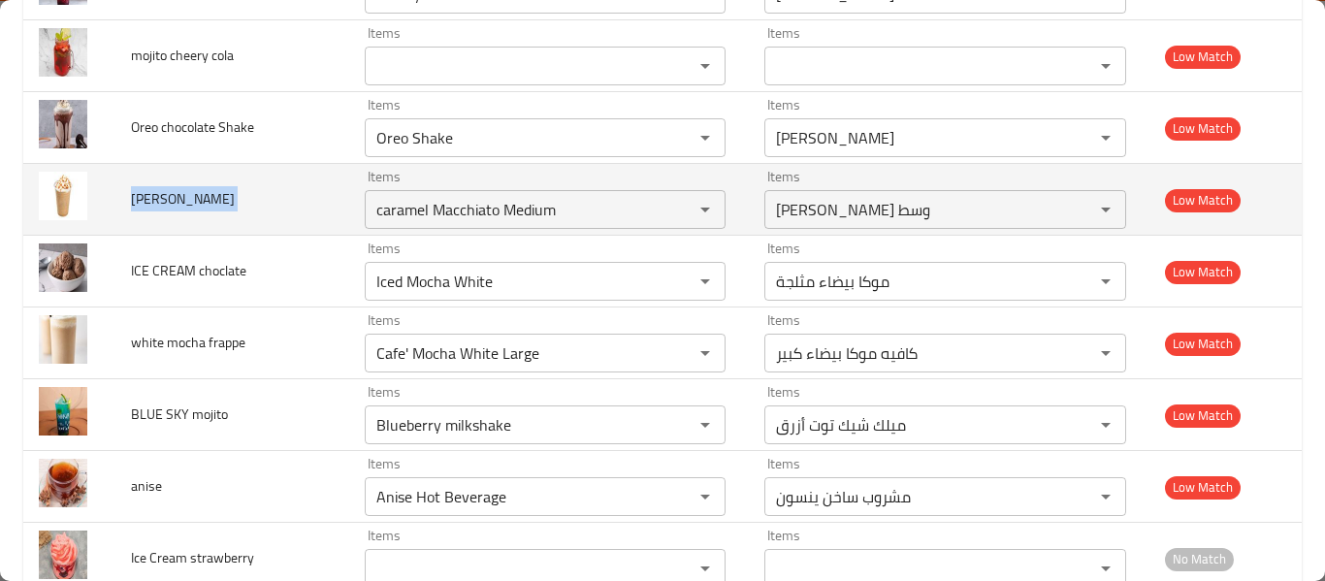
click at [160, 200] on span "Carmel Frappe" at bounding box center [183, 198] width 104 height 25
copy span "Carmel Frappe"
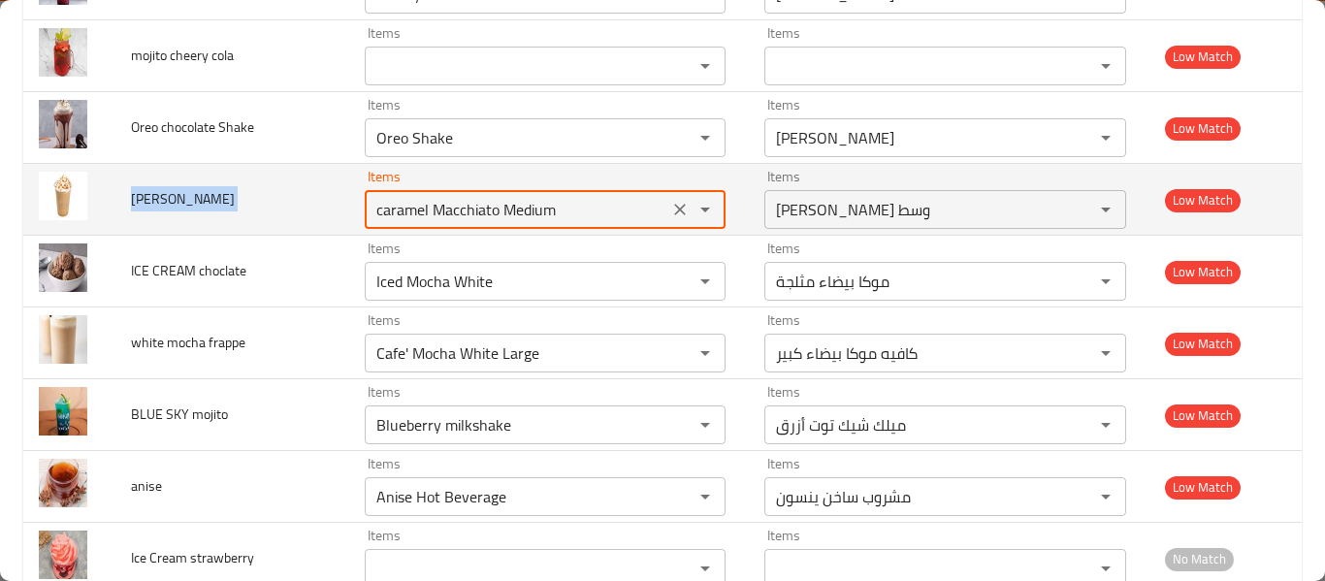
click at [547, 212] on Frappe "caramel Macchiato Medium" at bounding box center [517, 209] width 293 height 27
click at [670, 205] on icon "Clear" at bounding box center [679, 209] width 19 height 19
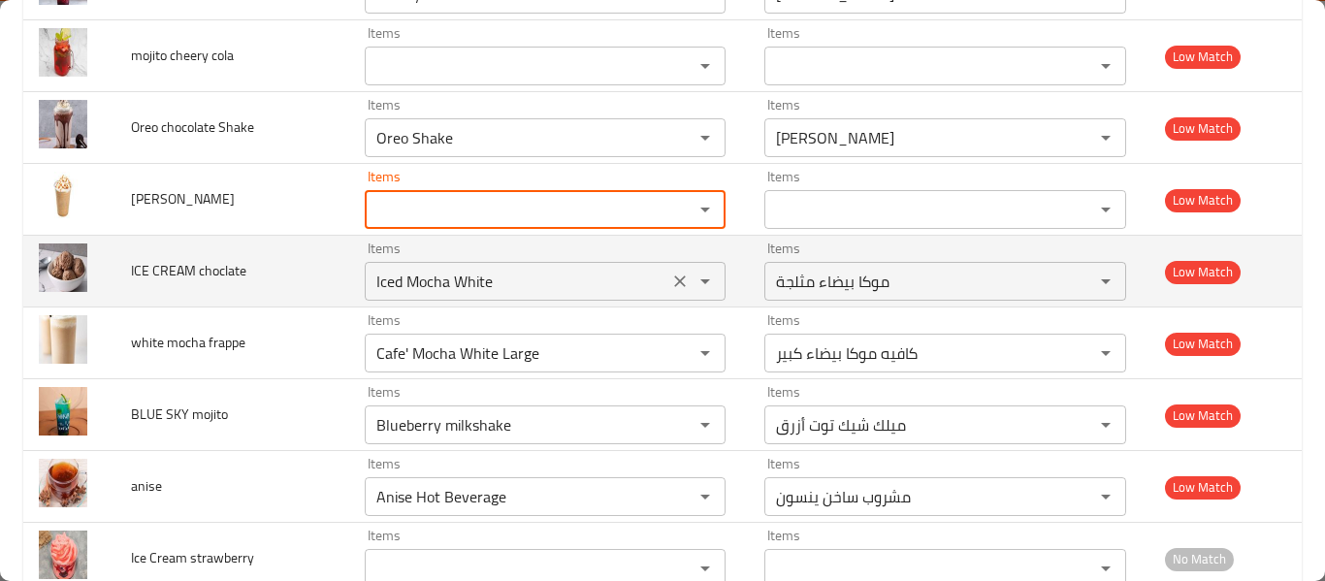
click at [670, 282] on icon "Clear" at bounding box center [679, 281] width 19 height 19
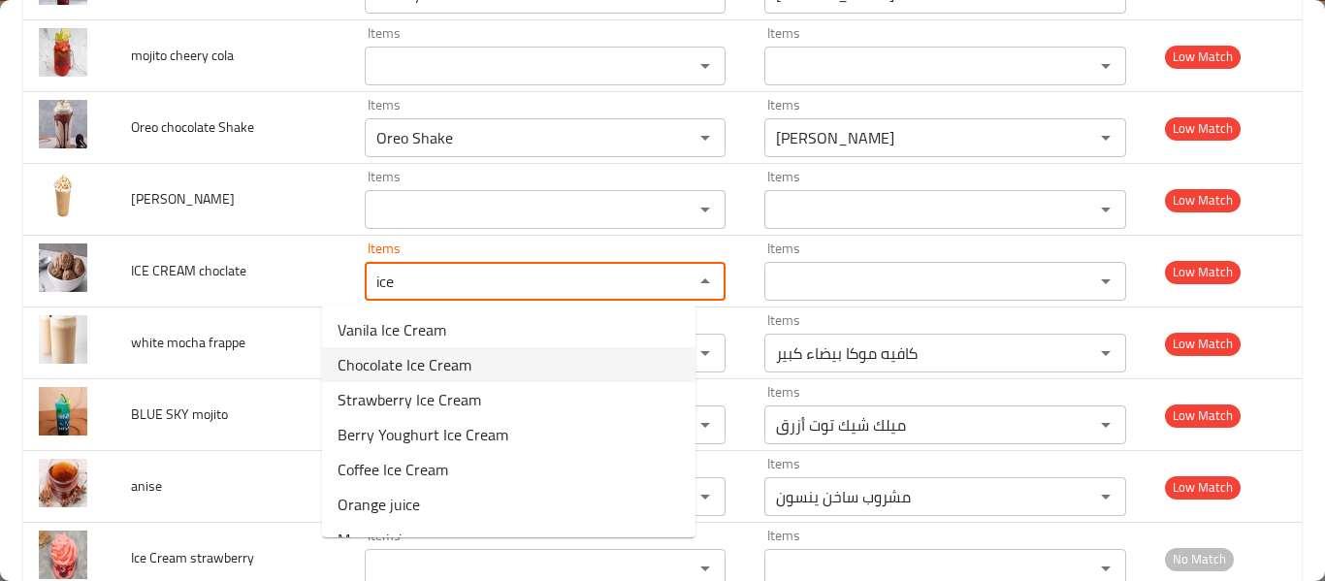
click at [400, 367] on span "Chocolate Ice Cream" at bounding box center [405, 364] width 134 height 23
type choclate "Chocolate Ice Cream"
type choclate-ar "آيس كريم شوكولاتة"
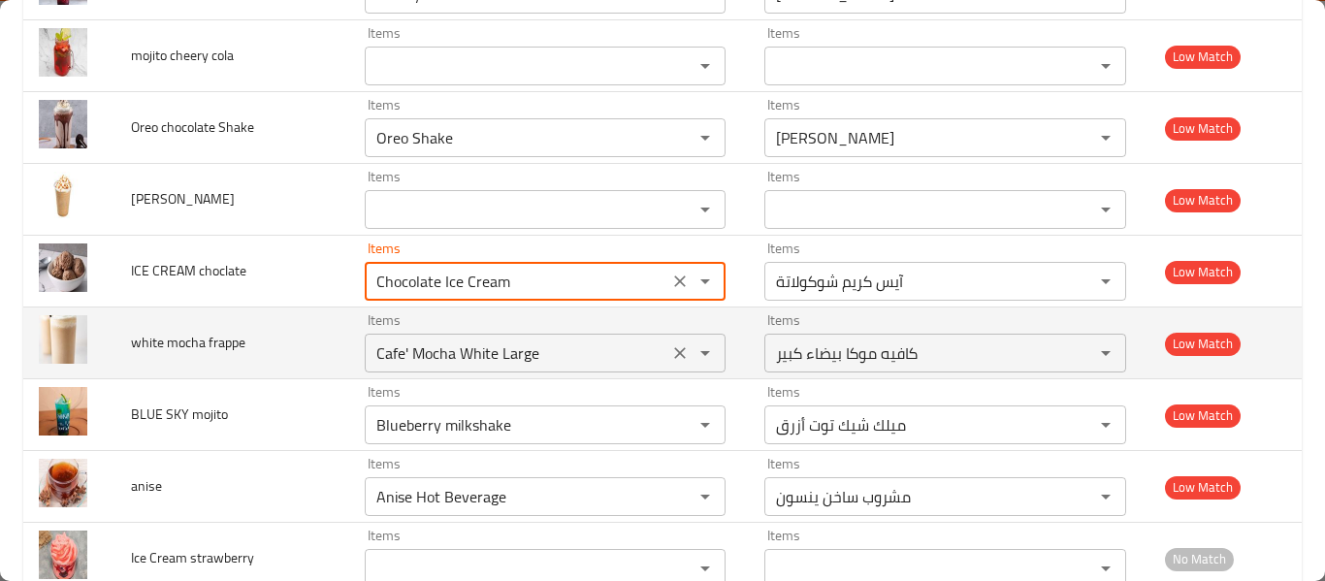
drag, startPoint x: 647, startPoint y: 361, endPoint x: 581, endPoint y: 365, distance: 66.1
click at [670, 361] on icon "Clear" at bounding box center [679, 352] width 19 height 19
type choclate "Chocolate Ice Cream"
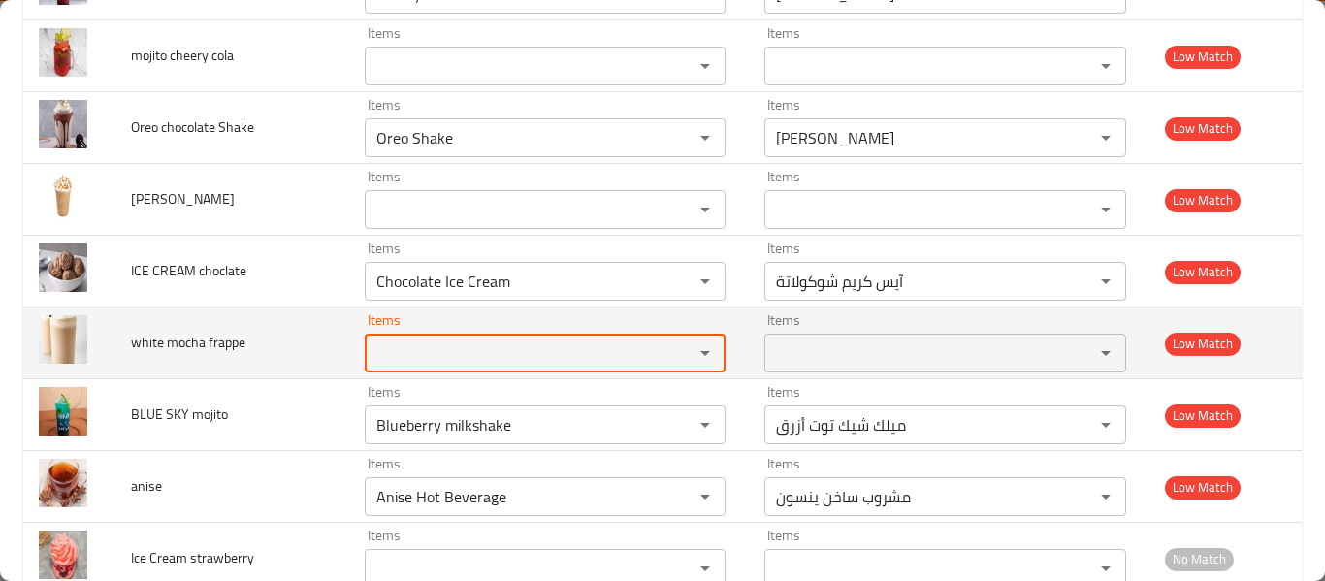
click at [183, 357] on td "white mocha frappe" at bounding box center [231, 344] width 233 height 72
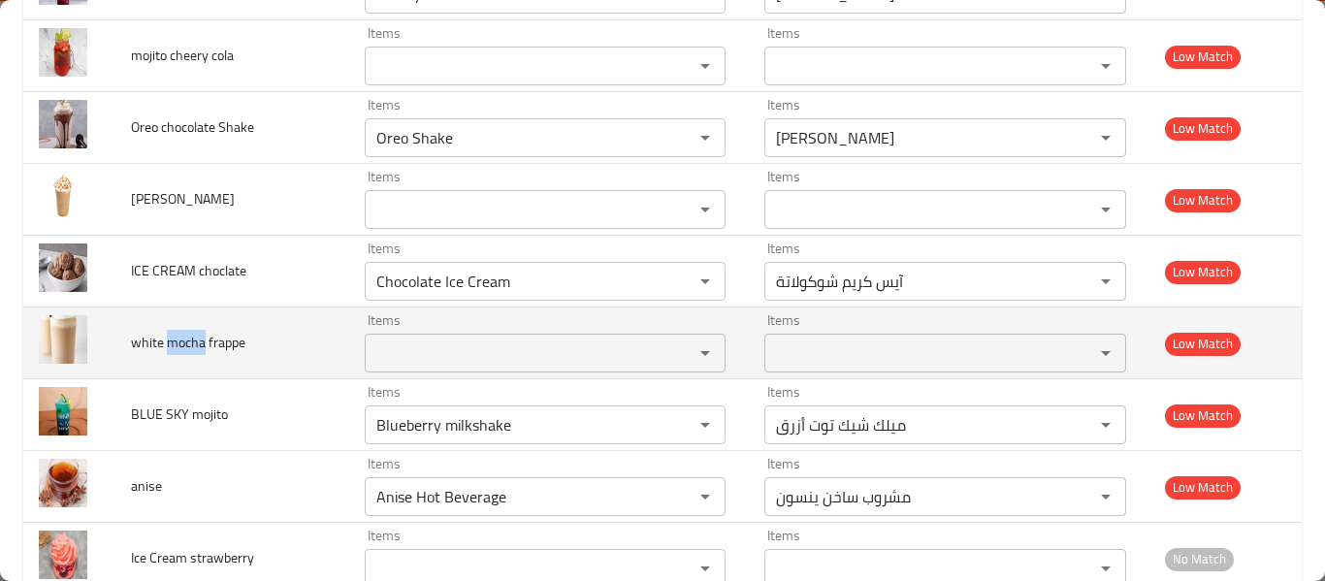
click at [183, 359] on td "white mocha frappe" at bounding box center [231, 344] width 233 height 72
click at [171, 356] on div at bounding box center [171, 356] width 0 height 0
click at [185, 361] on td "white mocha frappe" at bounding box center [231, 344] width 233 height 72
click at [173, 356] on div at bounding box center [173, 356] width 0 height 0
click at [185, 361] on td "white mocha frappe" at bounding box center [231, 344] width 233 height 72
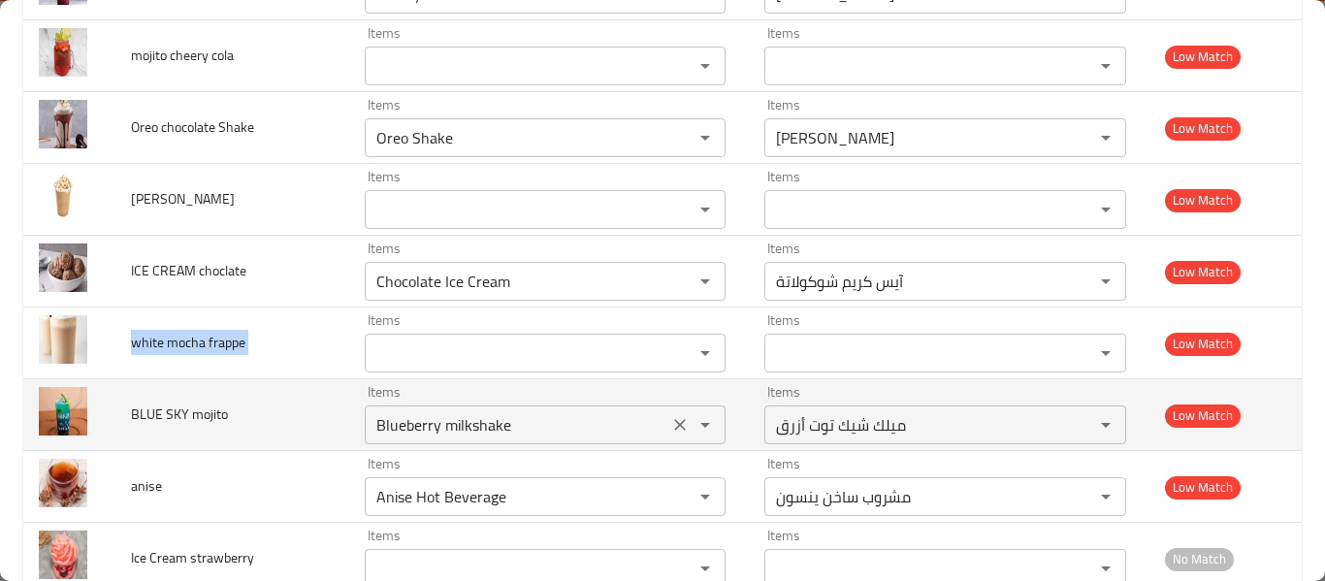
drag, startPoint x: 652, startPoint y: 434, endPoint x: 666, endPoint y: 434, distance: 13.6
click at [667, 436] on button "Clear" at bounding box center [680, 424] width 27 height 27
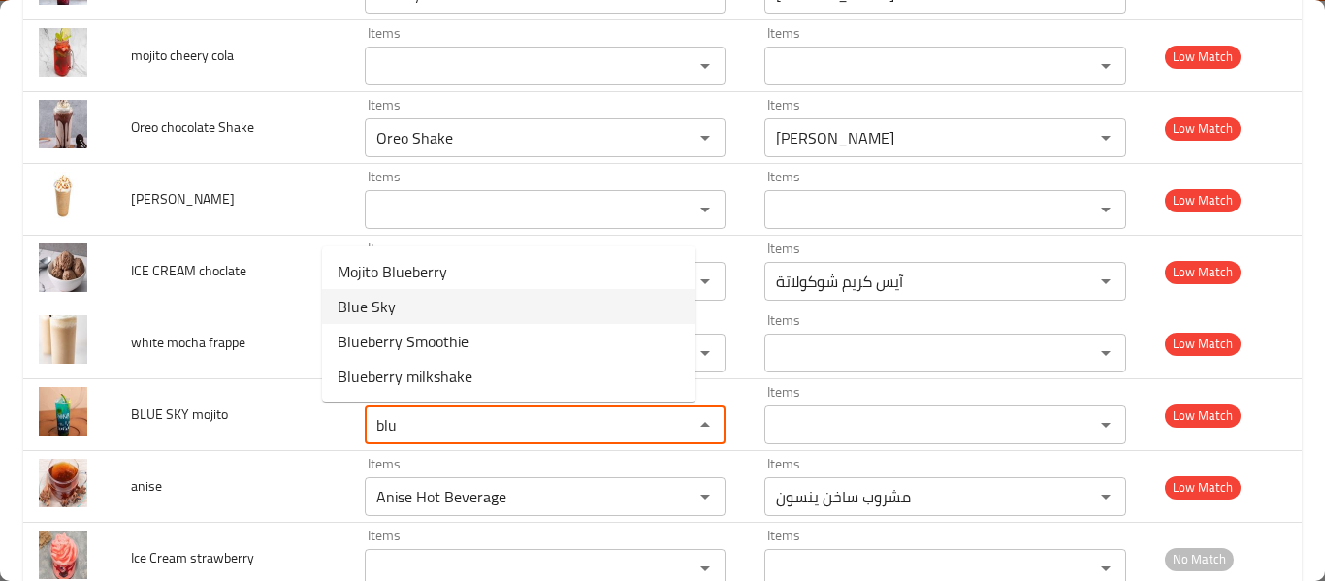
click at [515, 315] on mojito-option-1 "Blue Sky" at bounding box center [509, 306] width 374 height 35
type mojito "Blue Sky"
type mojito-ar "بلو سكاي"
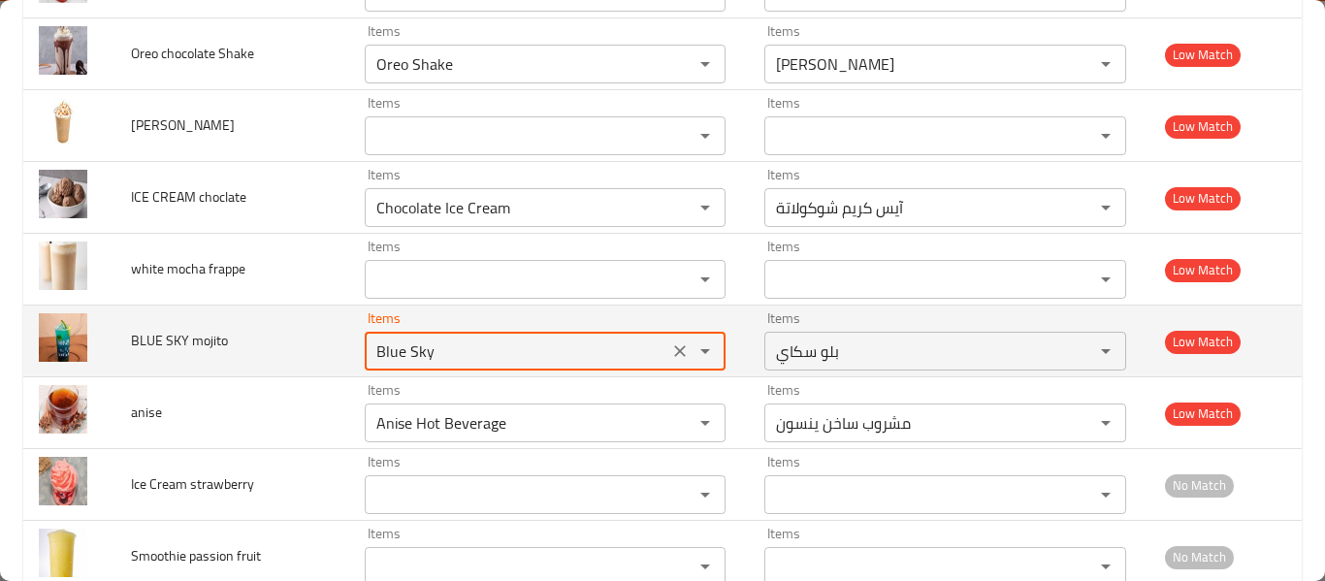
scroll to position [3488, 0]
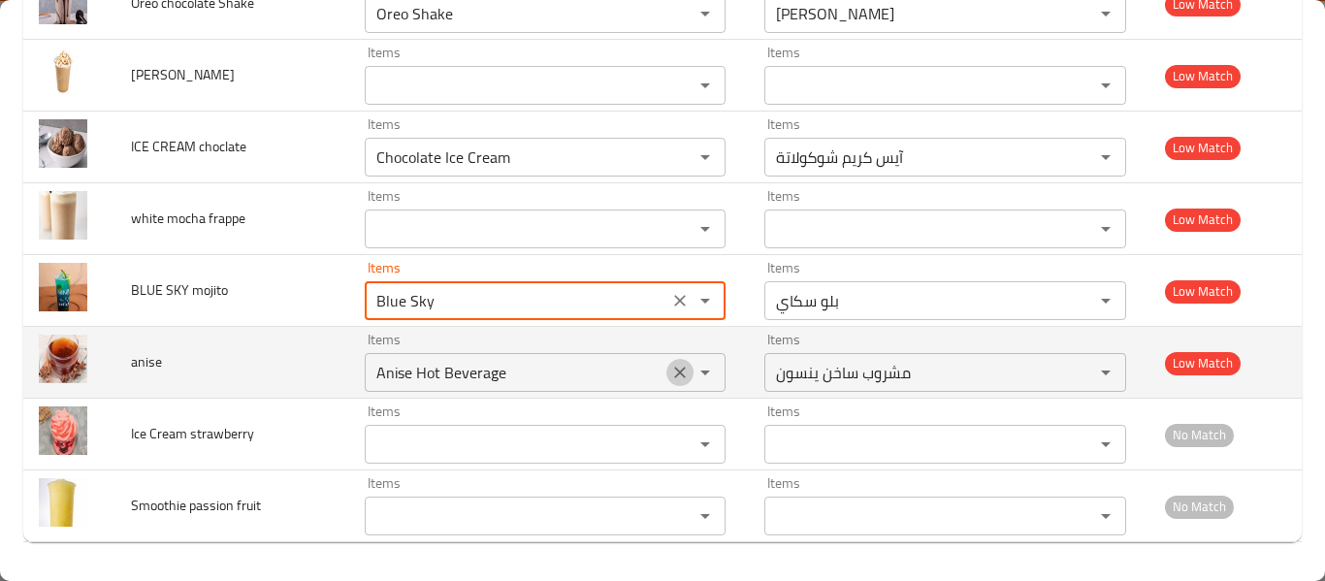
click at [670, 375] on icon "Clear" at bounding box center [679, 372] width 19 height 19
type mojito "Blue Sky"
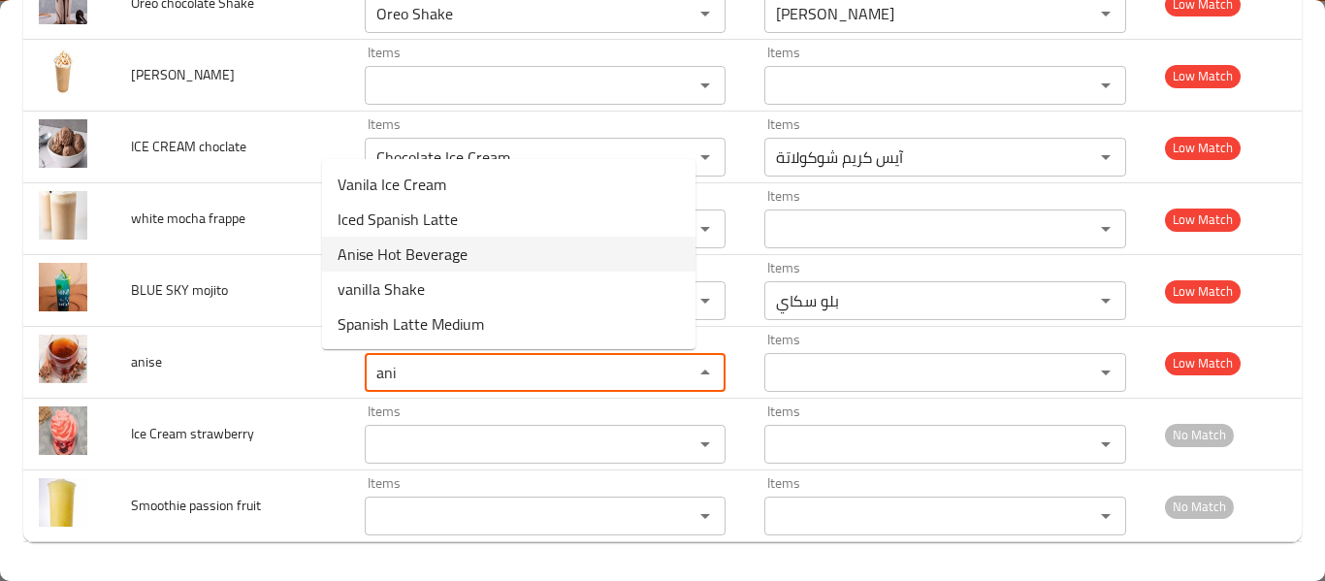
click at [475, 245] on li "Anise Hot Beverage" at bounding box center [509, 254] width 374 height 35
type input "Anise Hot Beverage"
type input "مشروب ساخن ينسون"
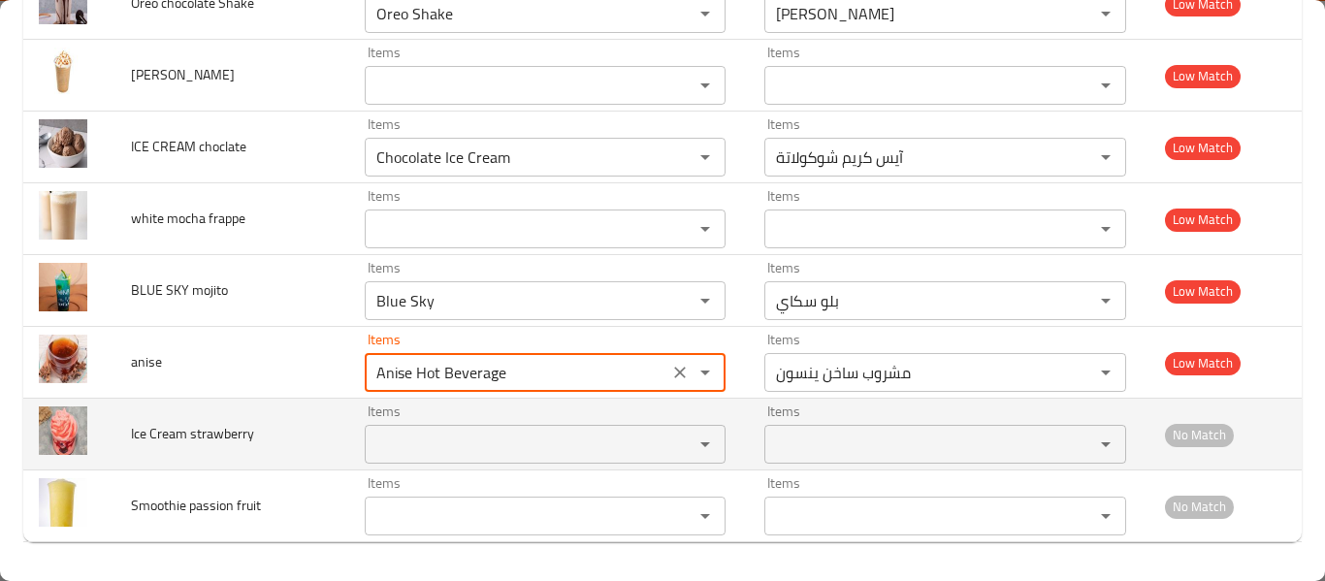
click at [488, 426] on div "Items" at bounding box center [546, 444] width 362 height 39
type input "Anise Hot Beverage"
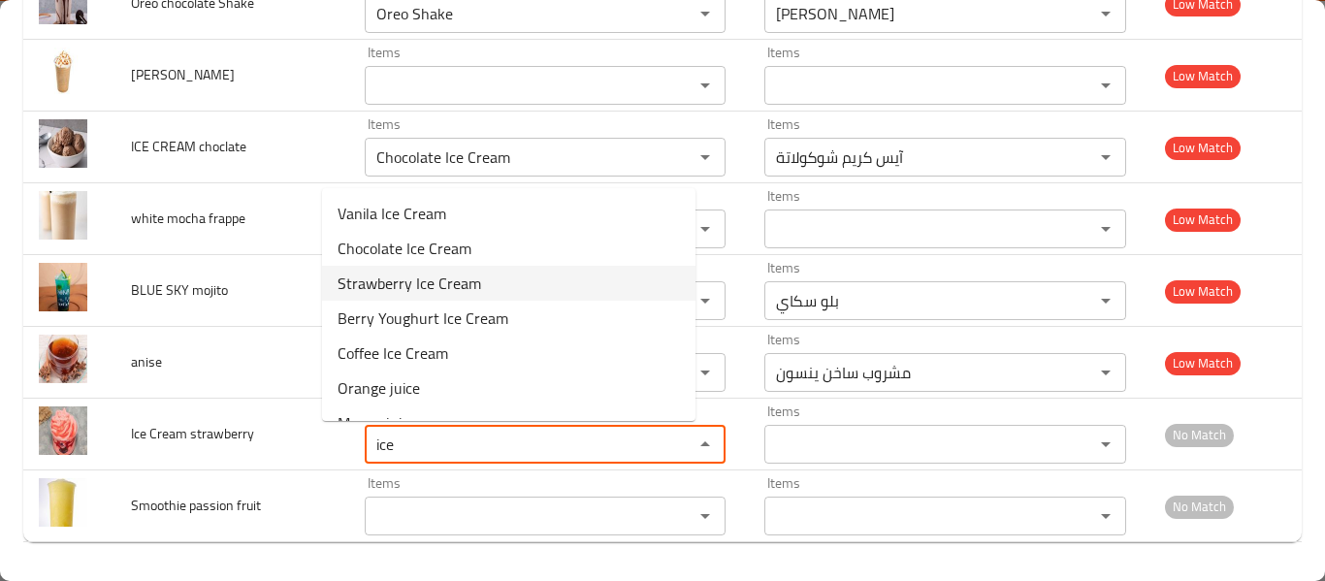
click at [495, 284] on strawberry-option-2 "Strawberry Ice Cream" at bounding box center [509, 283] width 374 height 35
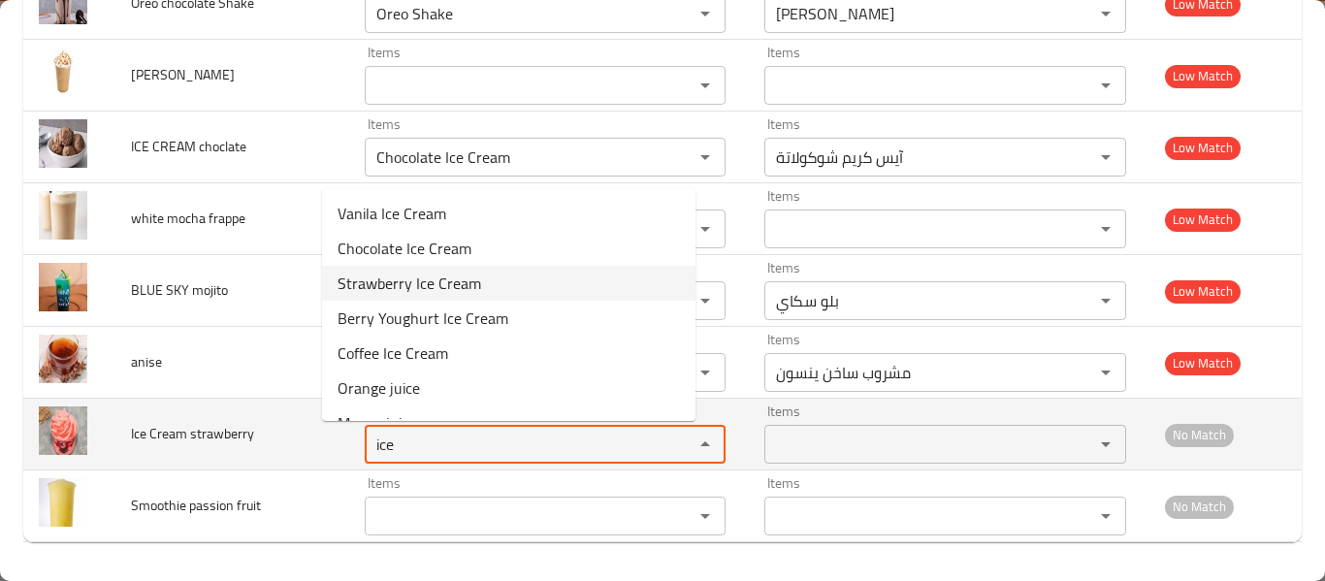
type strawberry "Strawberry Ice Cream"
type strawberry-ar "آيس كريم فراولة"
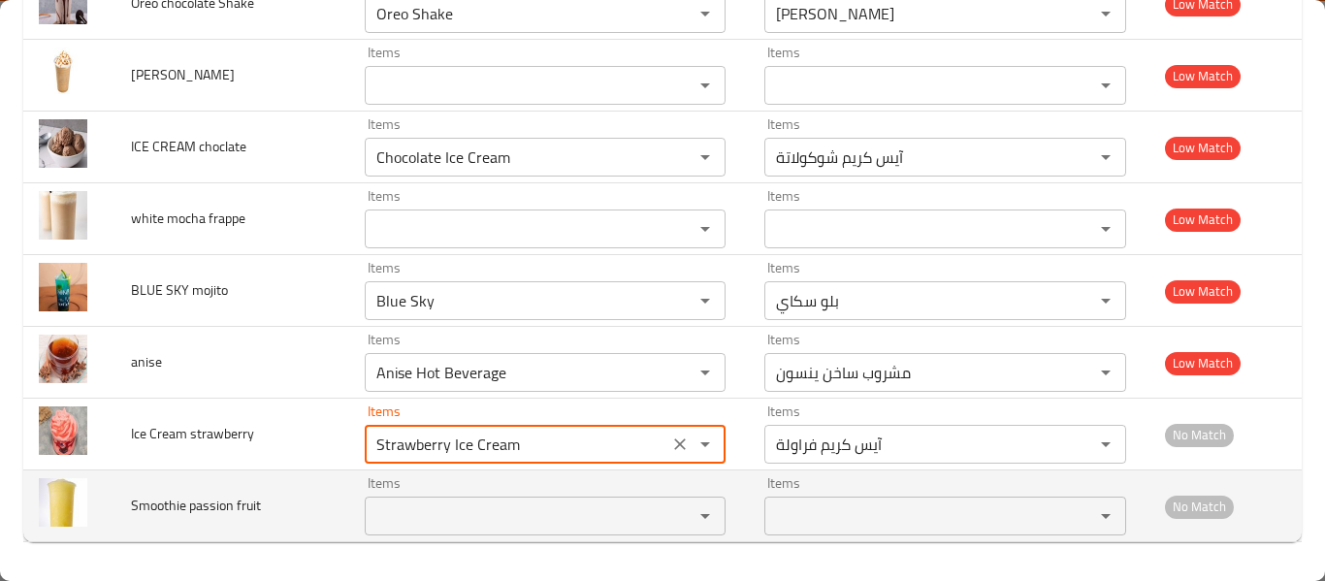
click at [474, 531] on div "Items" at bounding box center [546, 516] width 362 height 39
type strawberry "Strawberry Ice Cream"
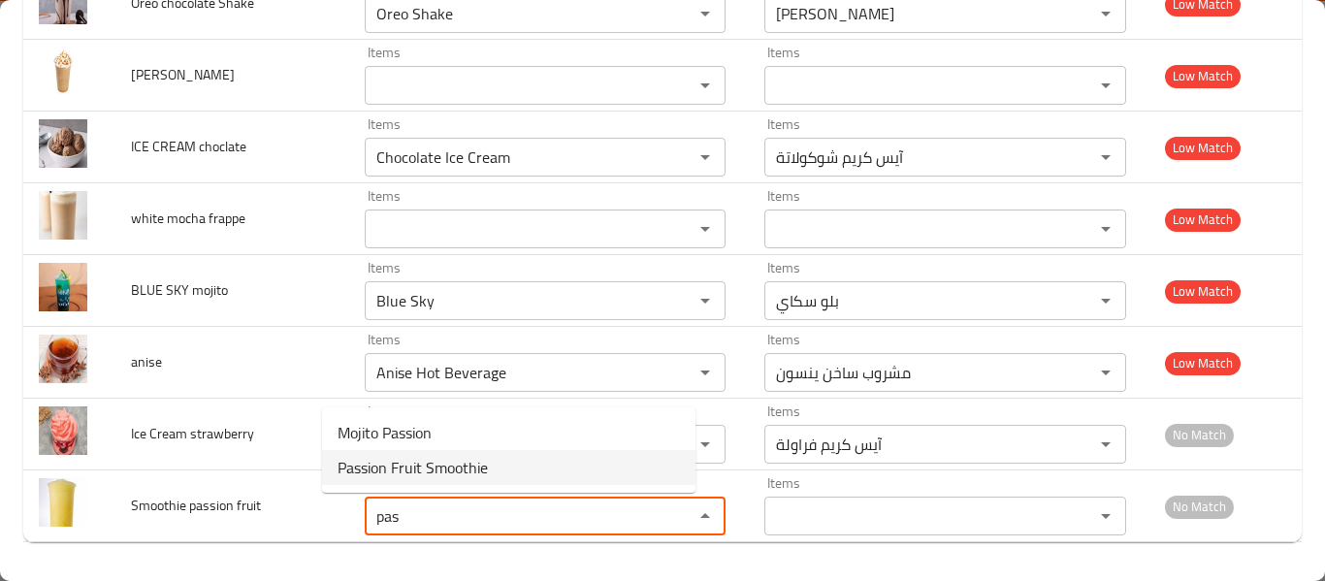
click at [481, 456] on span "Passion Fruit Smoothie" at bounding box center [413, 467] width 150 height 23
type fruit "Passion Fruit Smoothie"
type fruit-ar "سموذي باشون فروت"
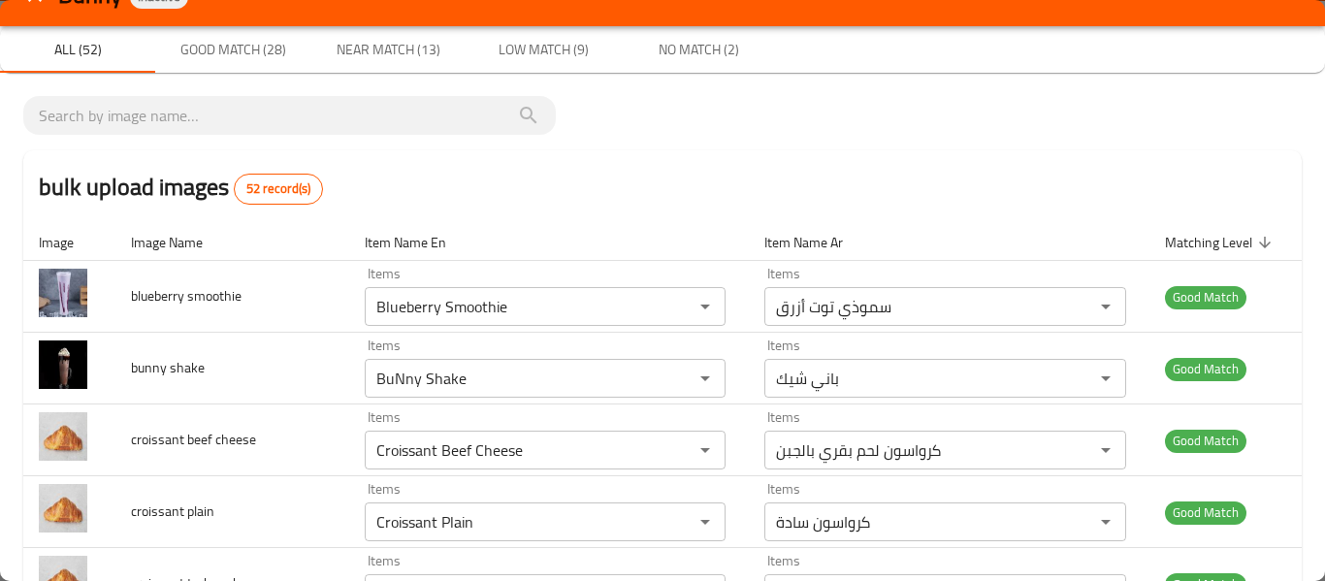
scroll to position [0, 0]
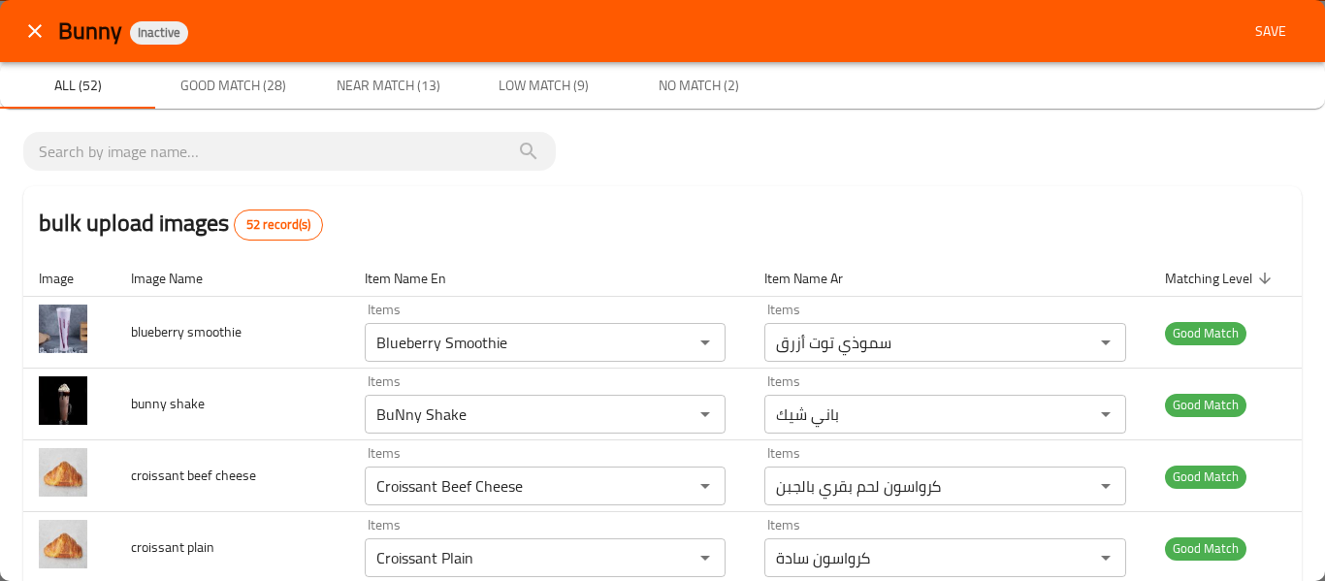
type fruit "Passion Fruit Smoothie"
click at [1256, 35] on span "Save" at bounding box center [1271, 31] width 47 height 24
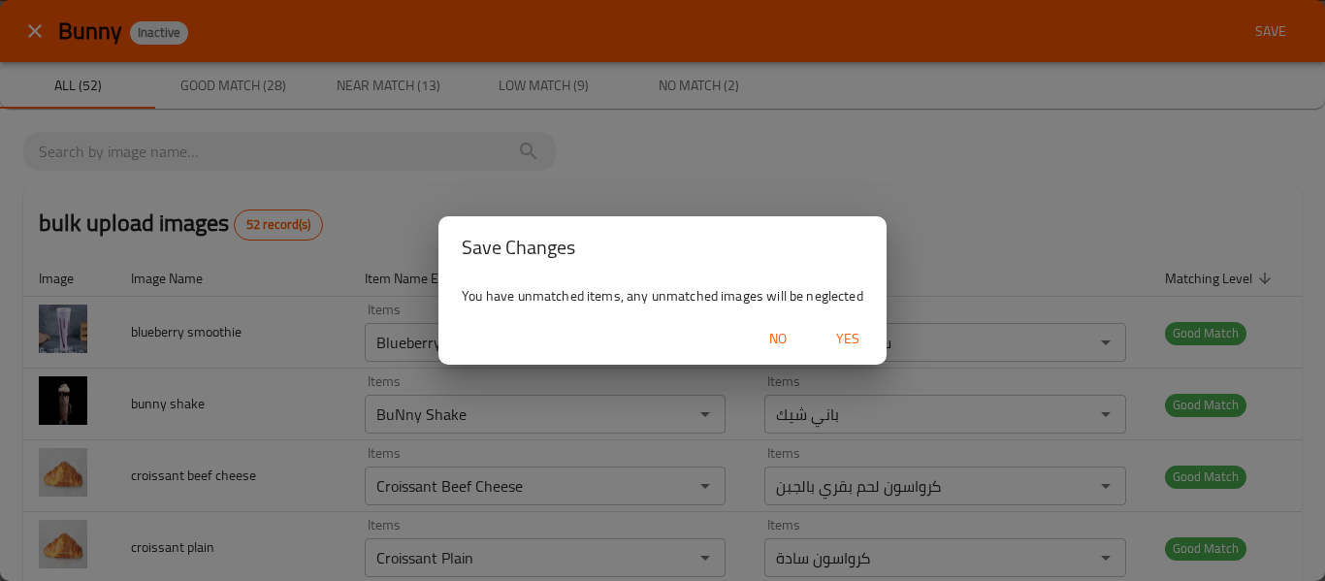
click at [861, 318] on div "No Yes" at bounding box center [663, 338] width 448 height 51
click at [856, 328] on span "Yes" at bounding box center [848, 339] width 47 height 24
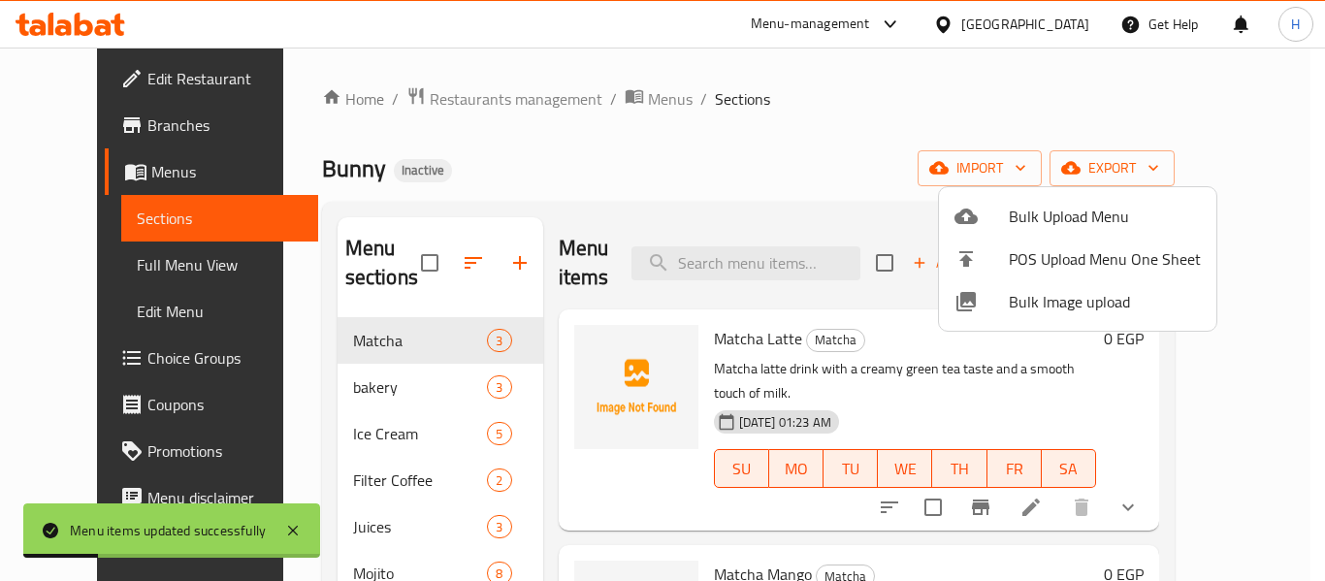
click at [100, 263] on div at bounding box center [662, 290] width 1325 height 581
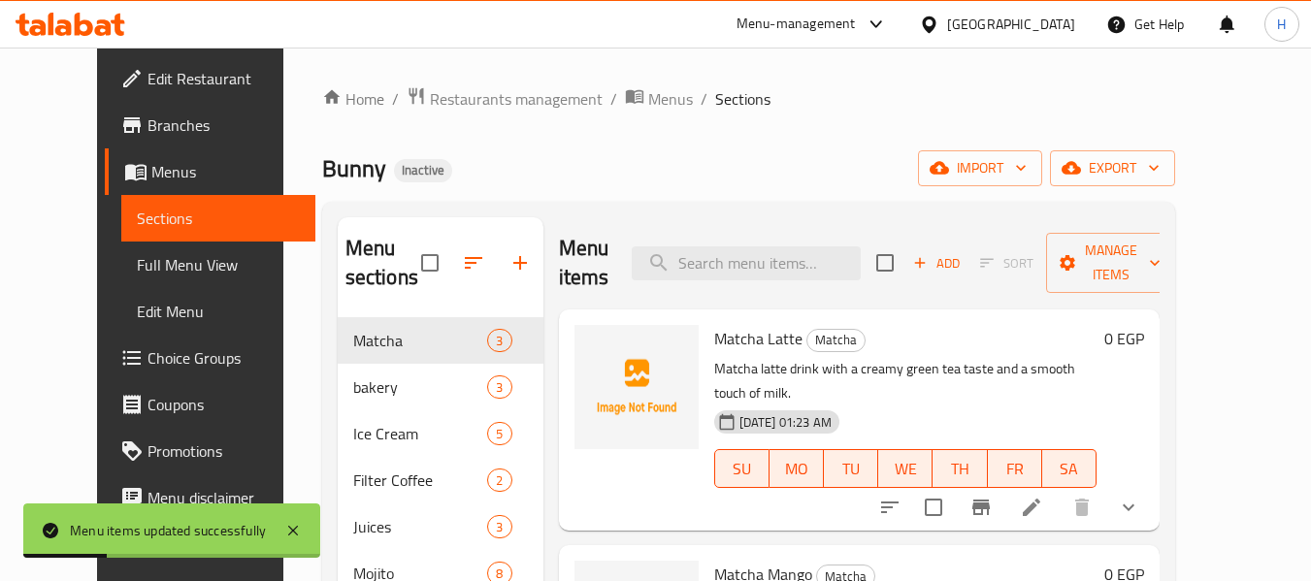
drag, startPoint x: 100, startPoint y: 263, endPoint x: 1152, endPoint y: 28, distance: 1077.6
click at [137, 263] on span "Full Menu View" at bounding box center [219, 264] width 164 height 23
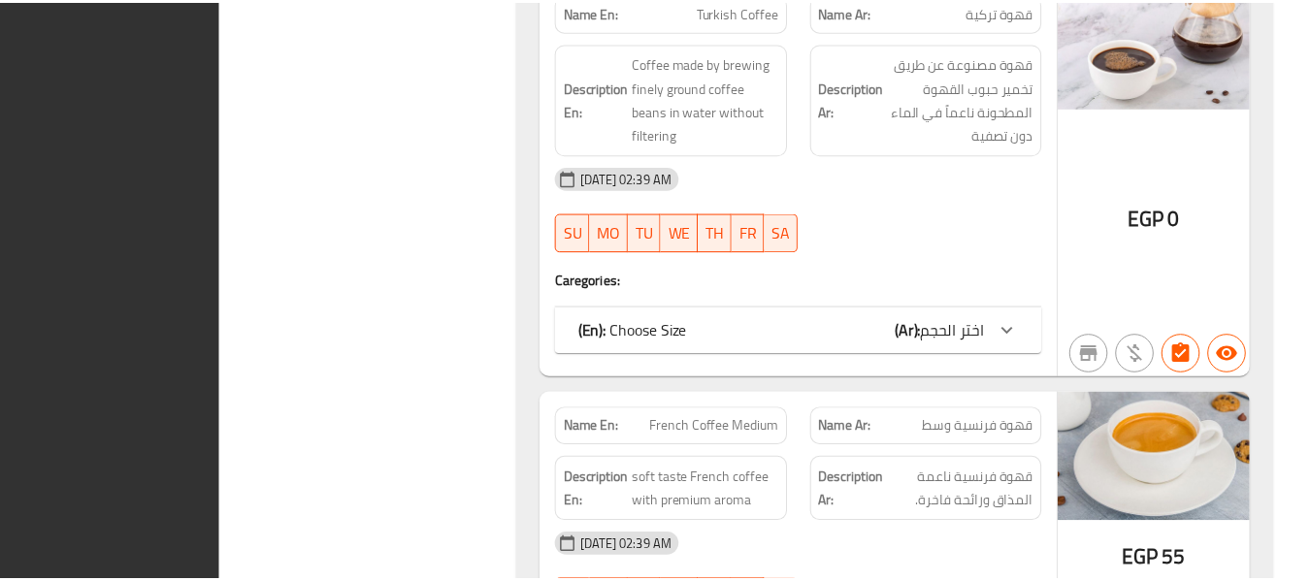
scroll to position [21235, 0]
